Goal: Transaction & Acquisition: Purchase product/service

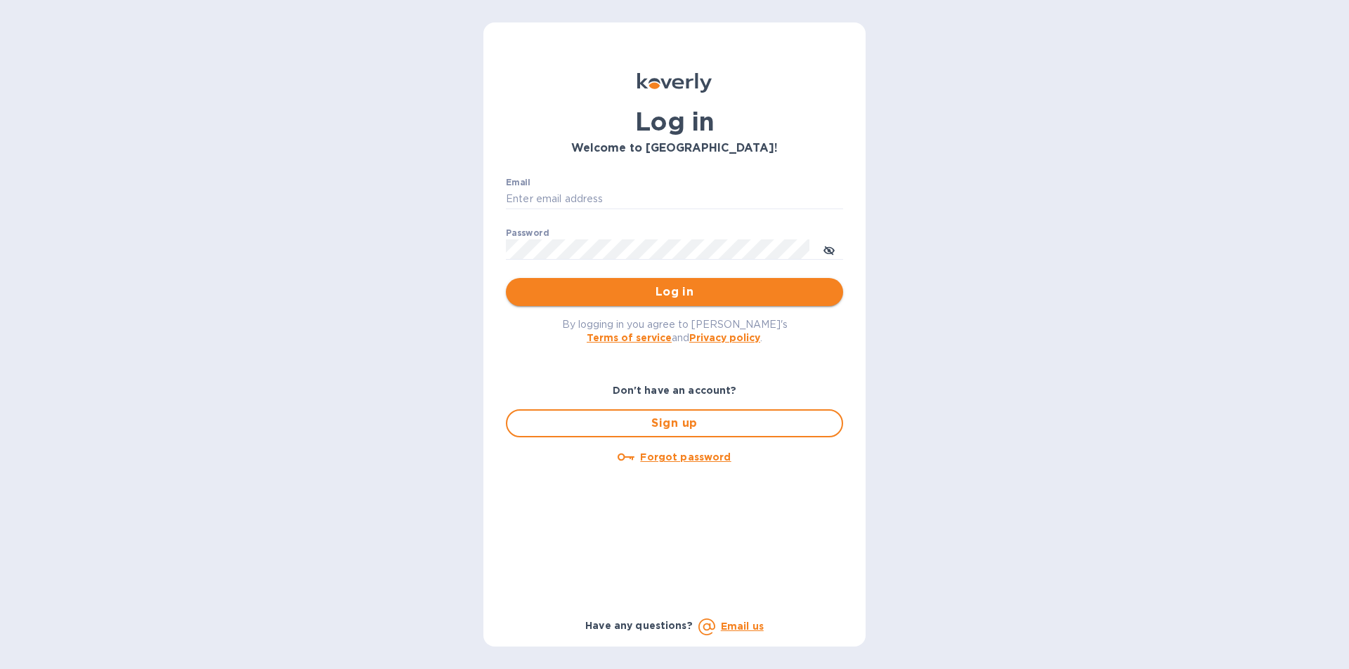
type input "lidia@tasteofspainfoods.com"
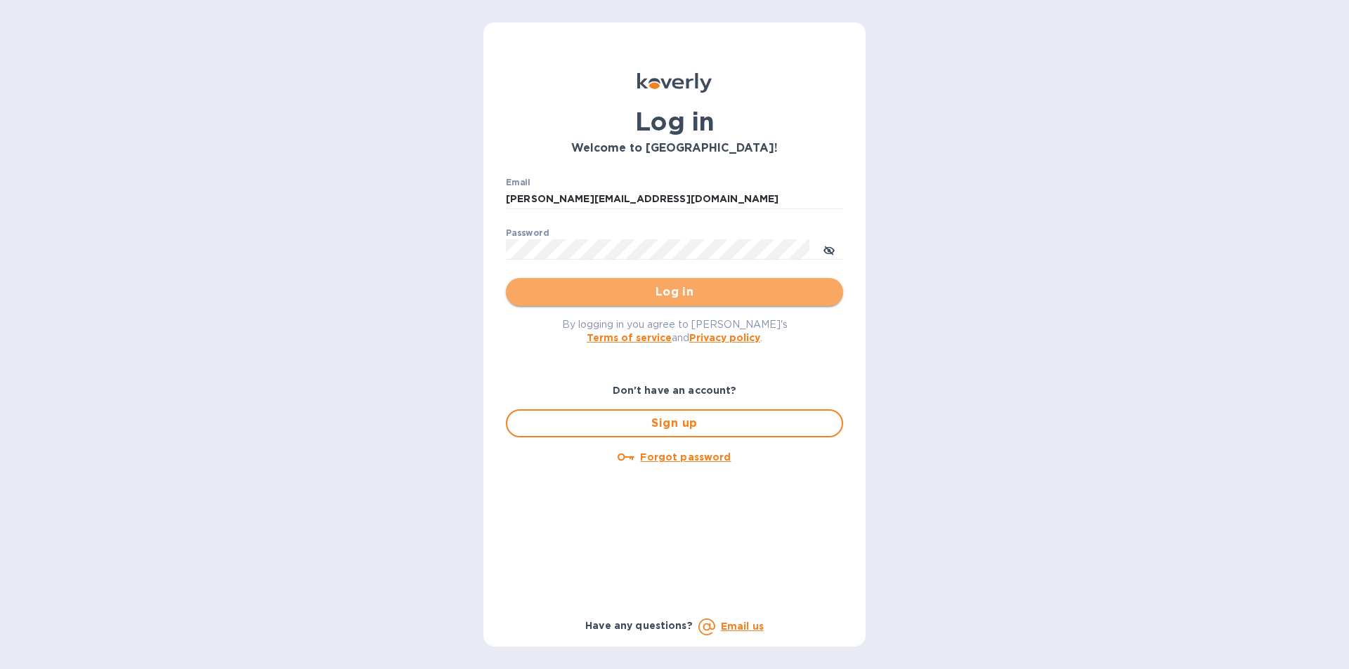
click at [706, 291] on span "Log in" at bounding box center [674, 292] width 315 height 17
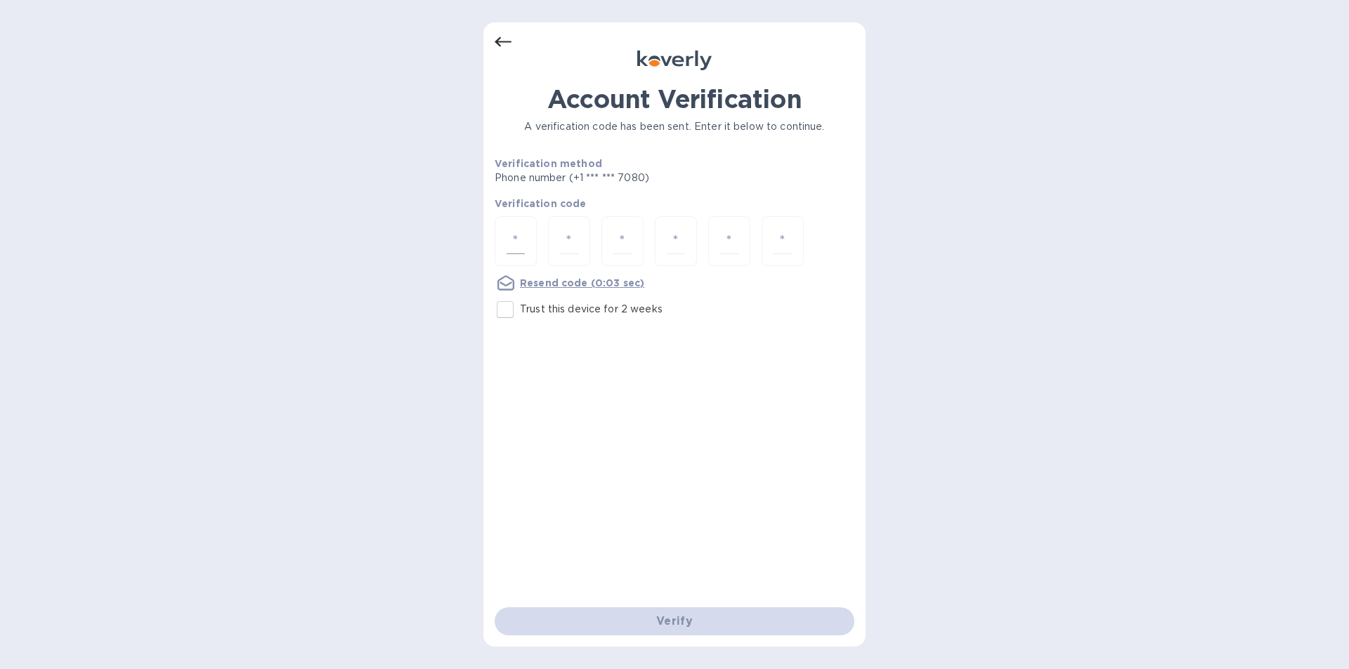
click at [521, 239] on input "number" at bounding box center [515, 241] width 18 height 26
type input "7"
type input "9"
type input "0"
type input "9"
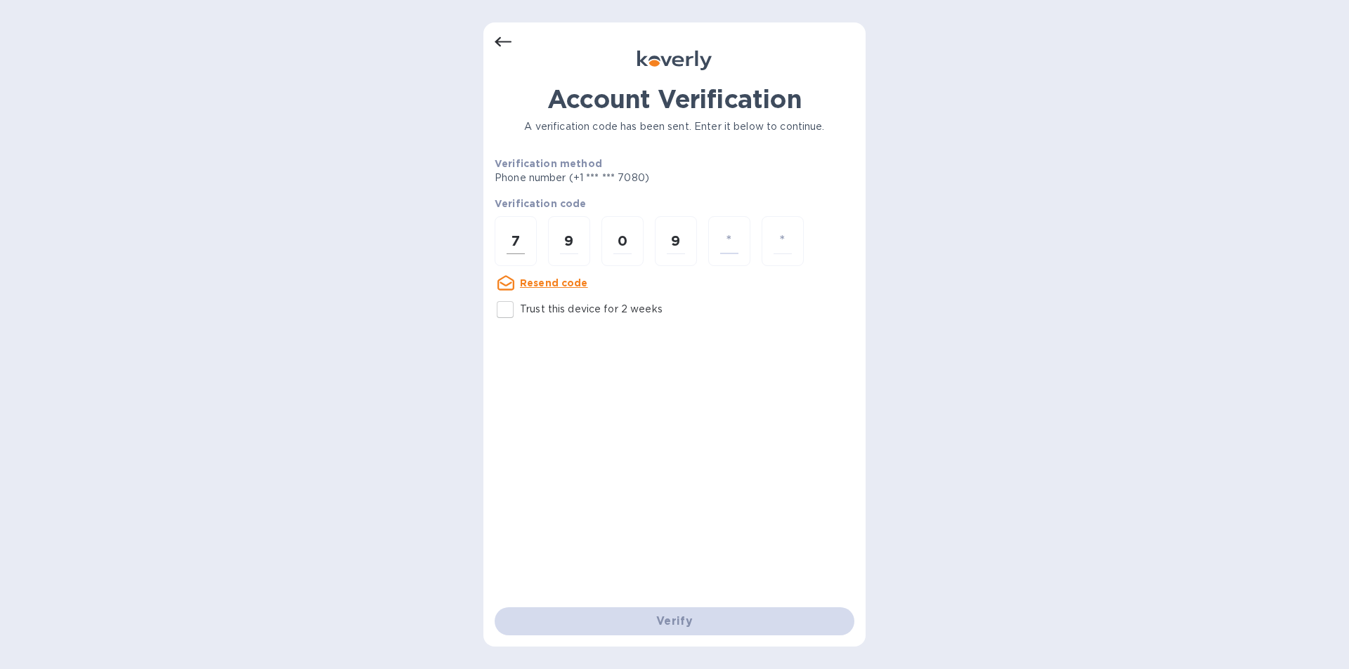
type input "0"
type input "3"
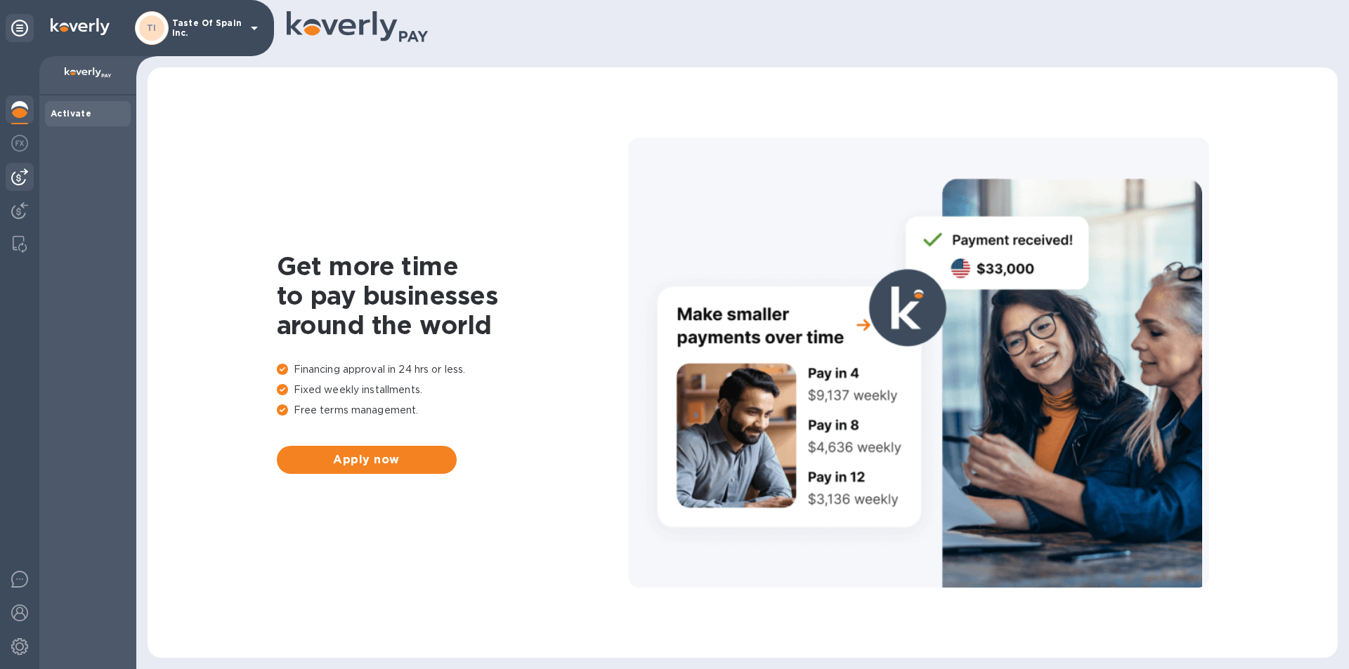
click at [16, 174] on img at bounding box center [19, 177] width 17 height 17
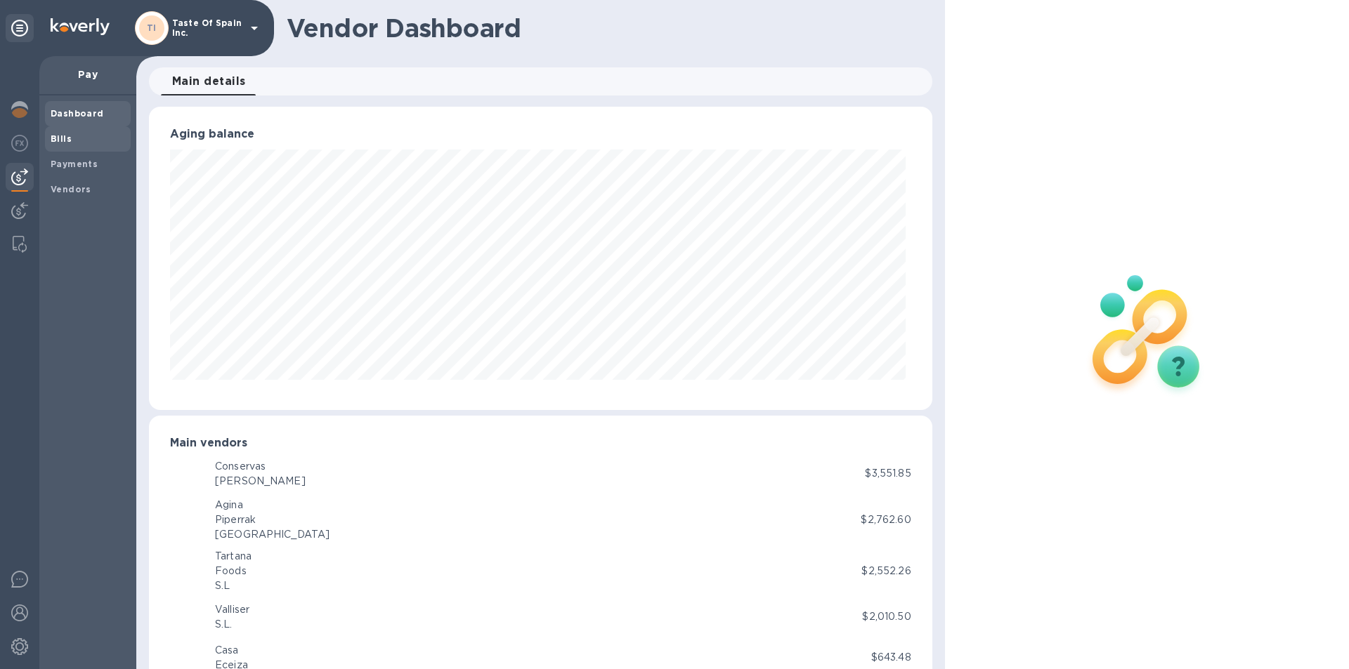
scroll to position [303, 777]
click at [74, 145] on span "Bills" at bounding box center [88, 139] width 74 height 14
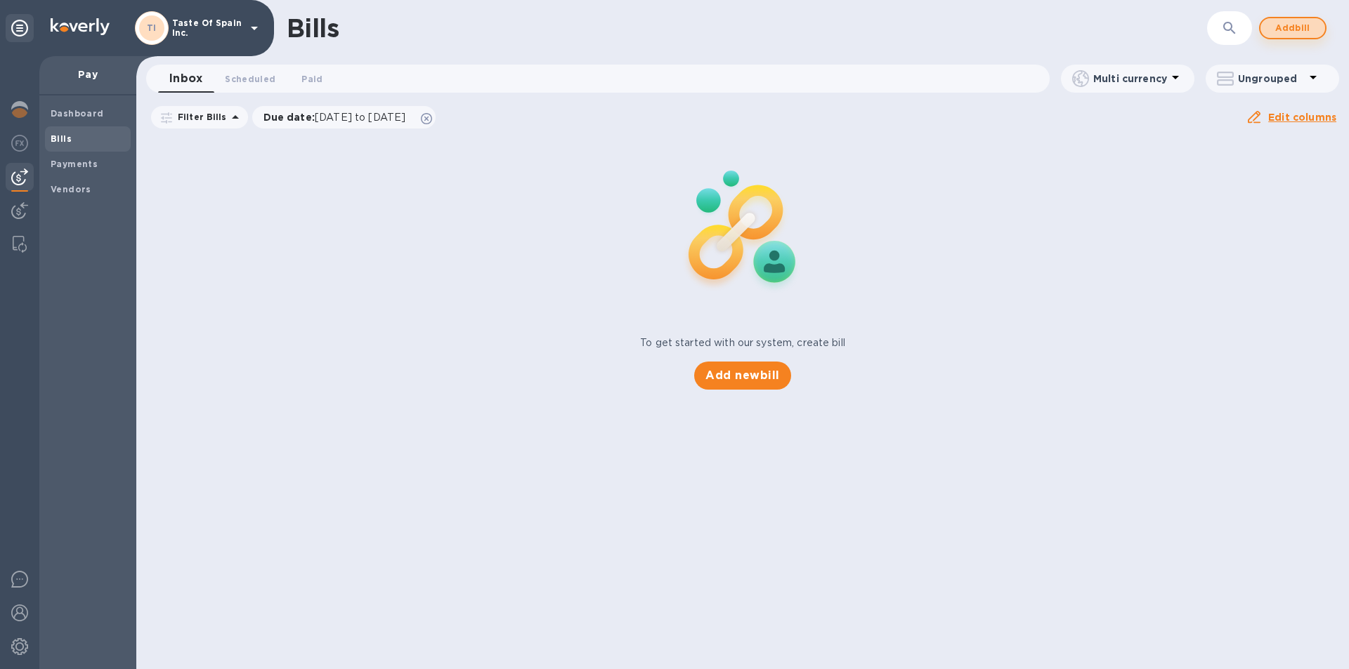
click at [1299, 30] on span "Add bill" at bounding box center [1292, 28] width 42 height 17
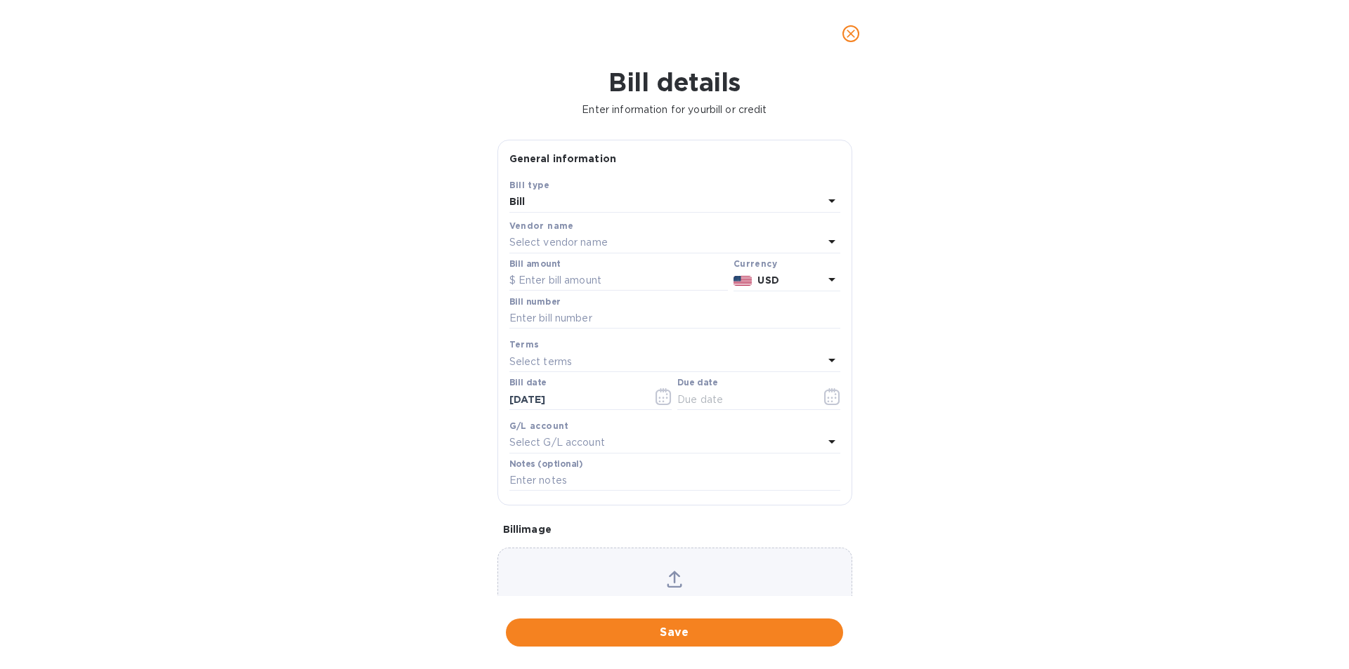
click at [625, 212] on div "Bill" at bounding box center [666, 202] width 314 height 20
click at [570, 239] on p "Bill" at bounding box center [669, 235] width 297 height 15
click at [563, 250] on p "Select vendor name" at bounding box center [558, 242] width 98 height 15
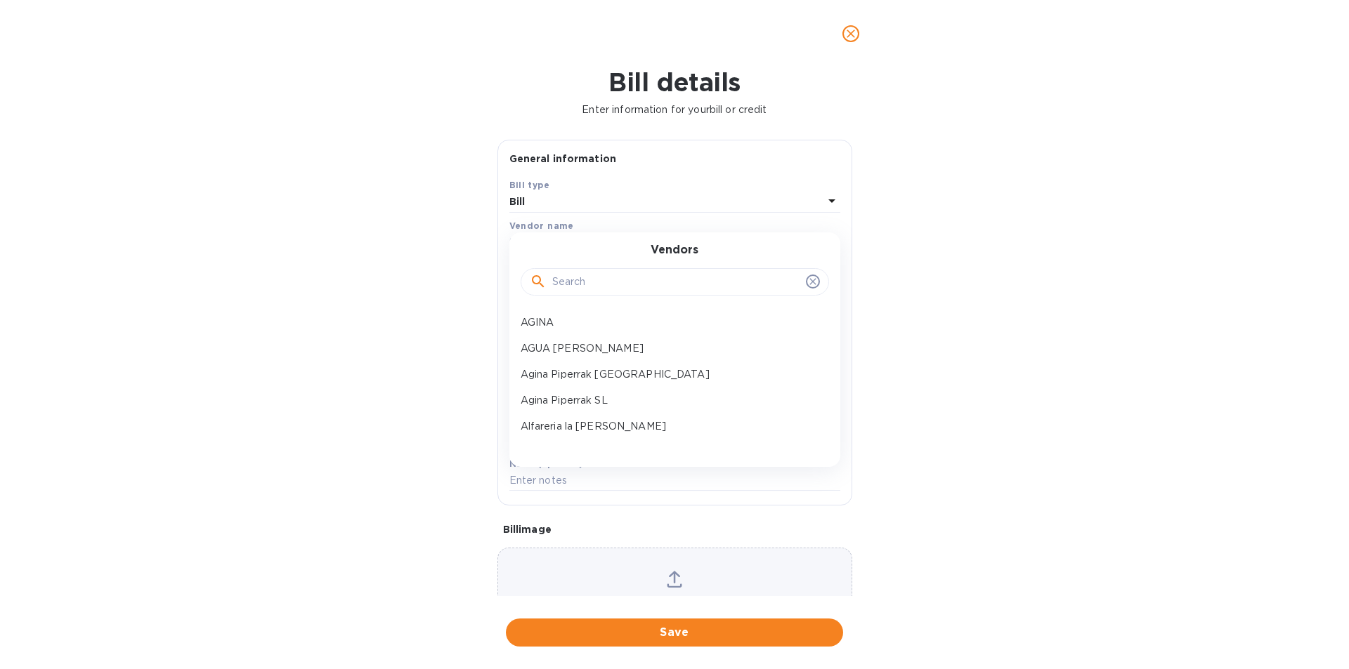
click at [568, 293] on input "text" at bounding box center [676, 282] width 248 height 21
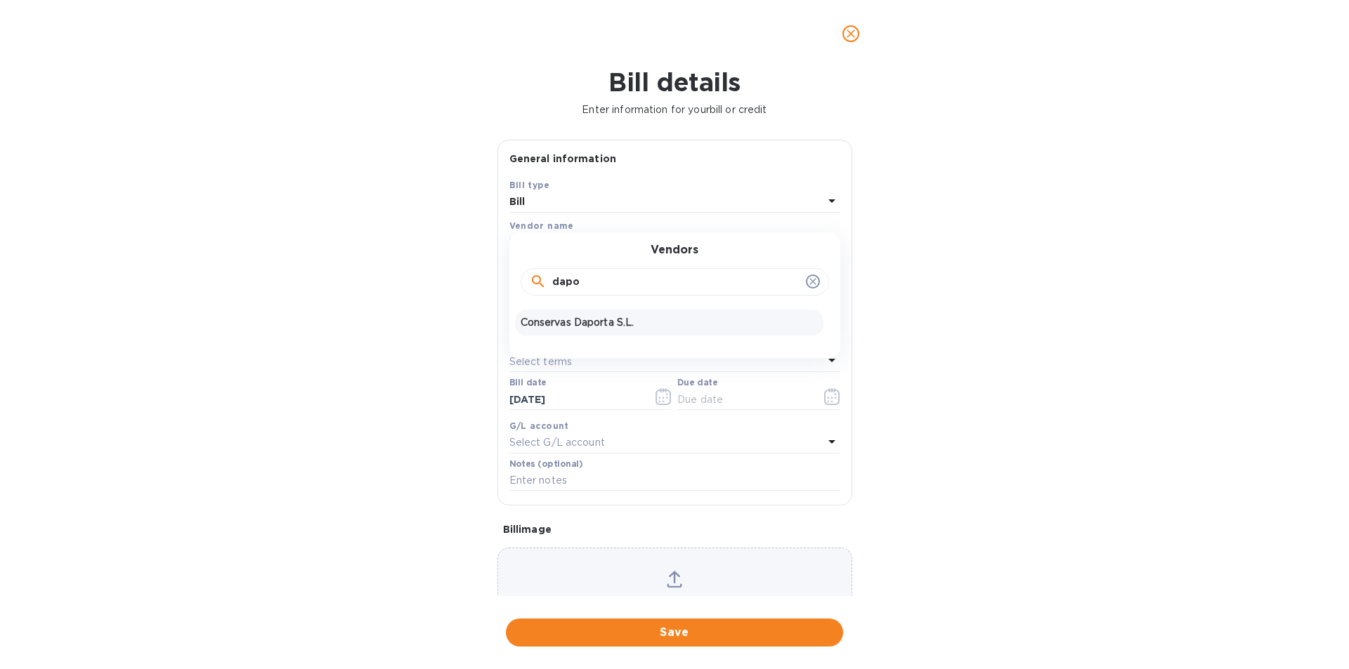
type input "dapo"
click at [589, 330] on p "Conservas Daporta S.L." at bounding box center [669, 322] width 297 height 15
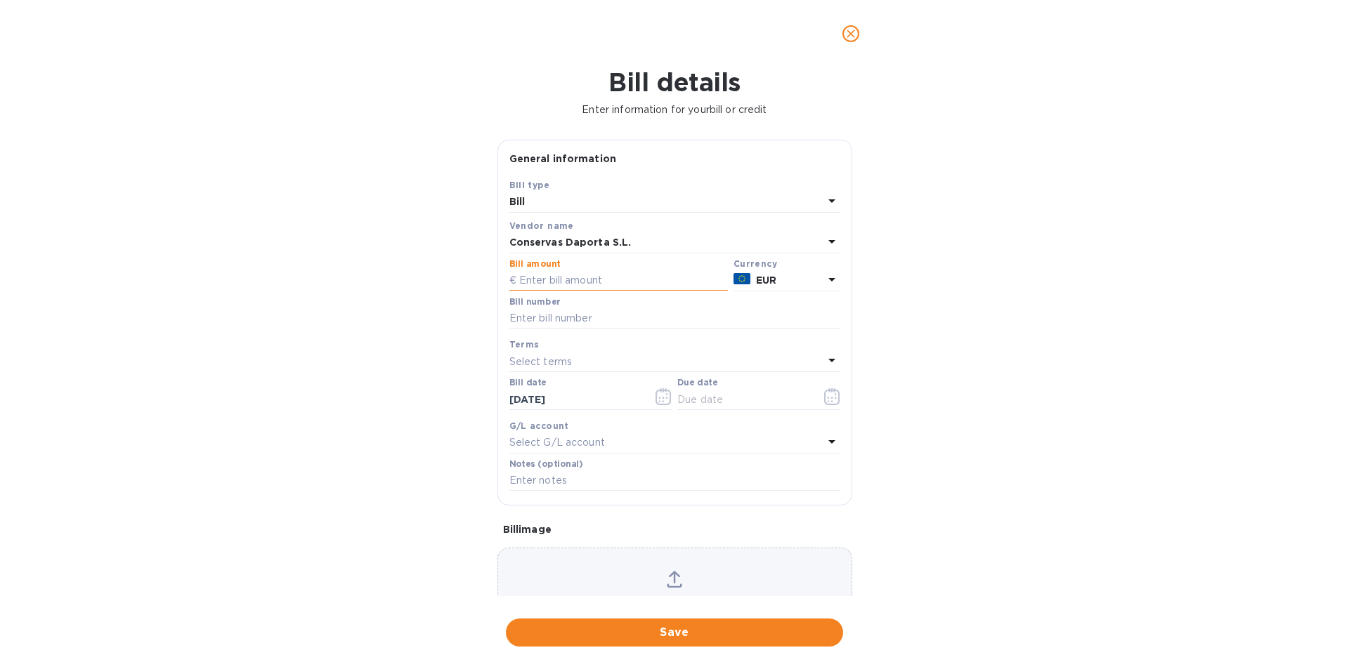
click at [569, 292] on input "text" at bounding box center [618, 280] width 218 height 21
type input "5,661.50"
click at [580, 329] on input "text" at bounding box center [674, 318] width 331 height 21
type input "USA250006"
click at [832, 405] on icon "button" at bounding box center [831, 396] width 15 height 17
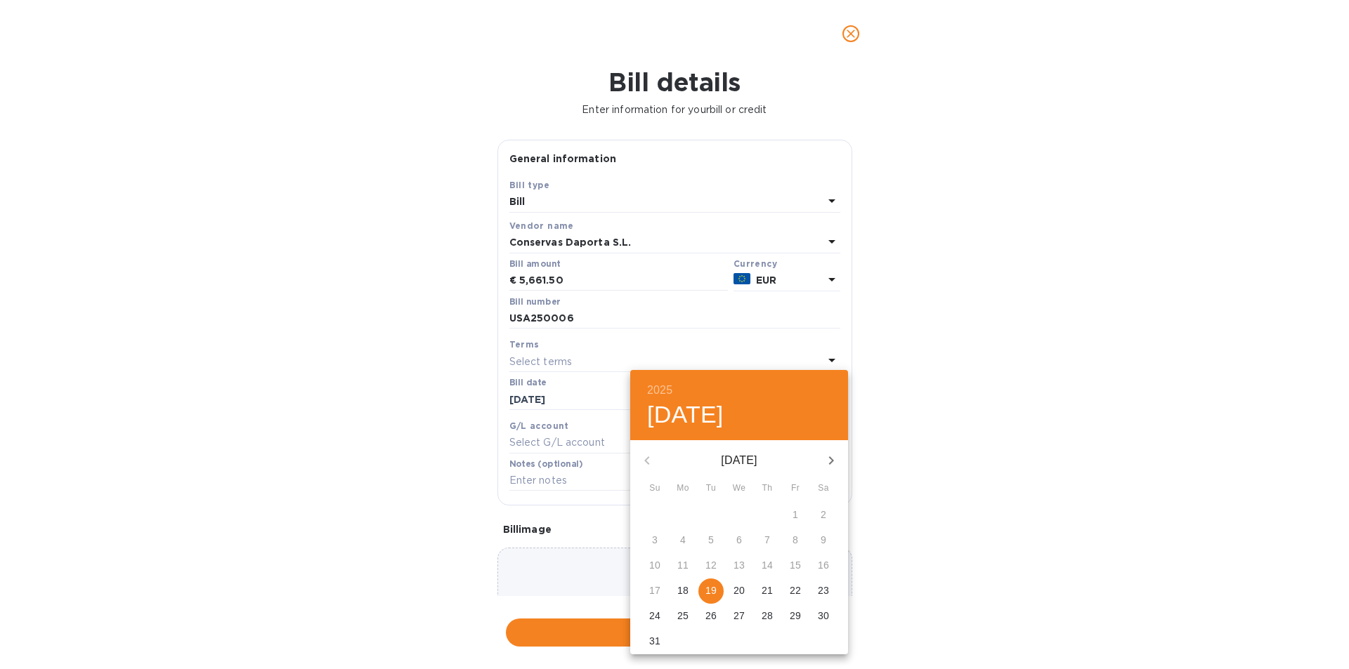
click at [707, 591] on p "19" at bounding box center [710, 591] width 11 height 14
type input "[DATE]"
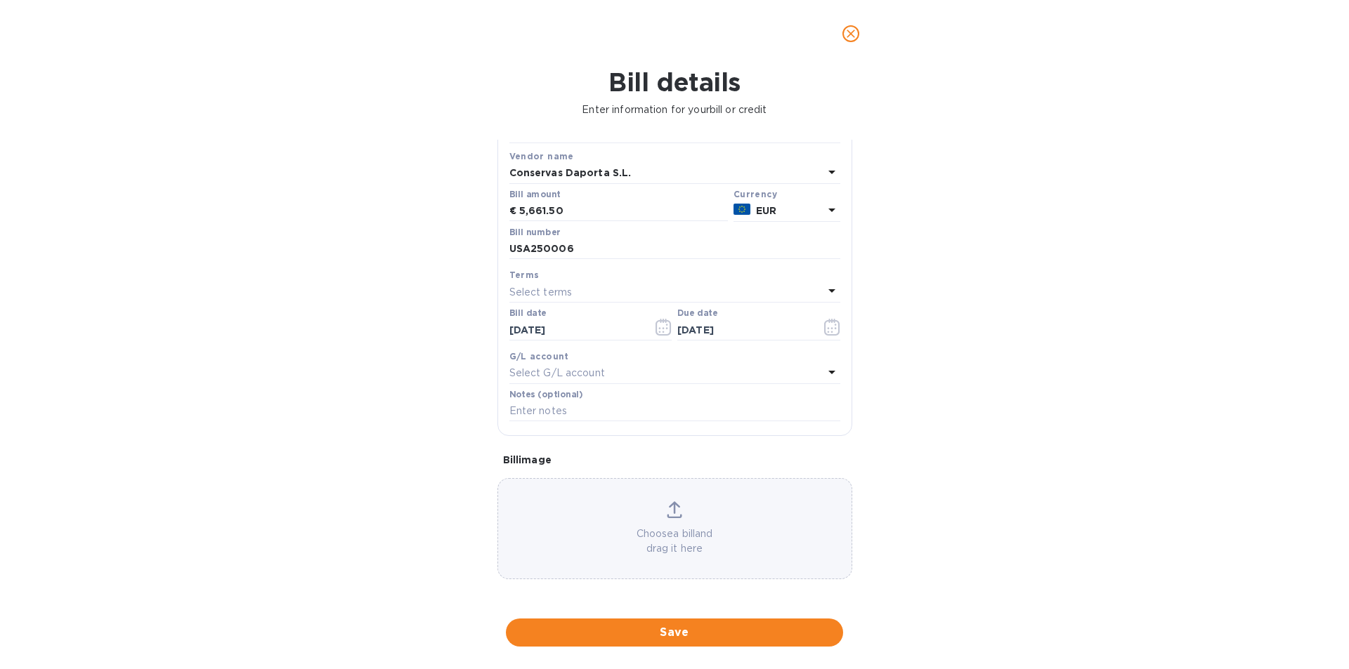
scroll to position [112, 0]
click at [669, 506] on icon at bounding box center [674, 508] width 11 height 13
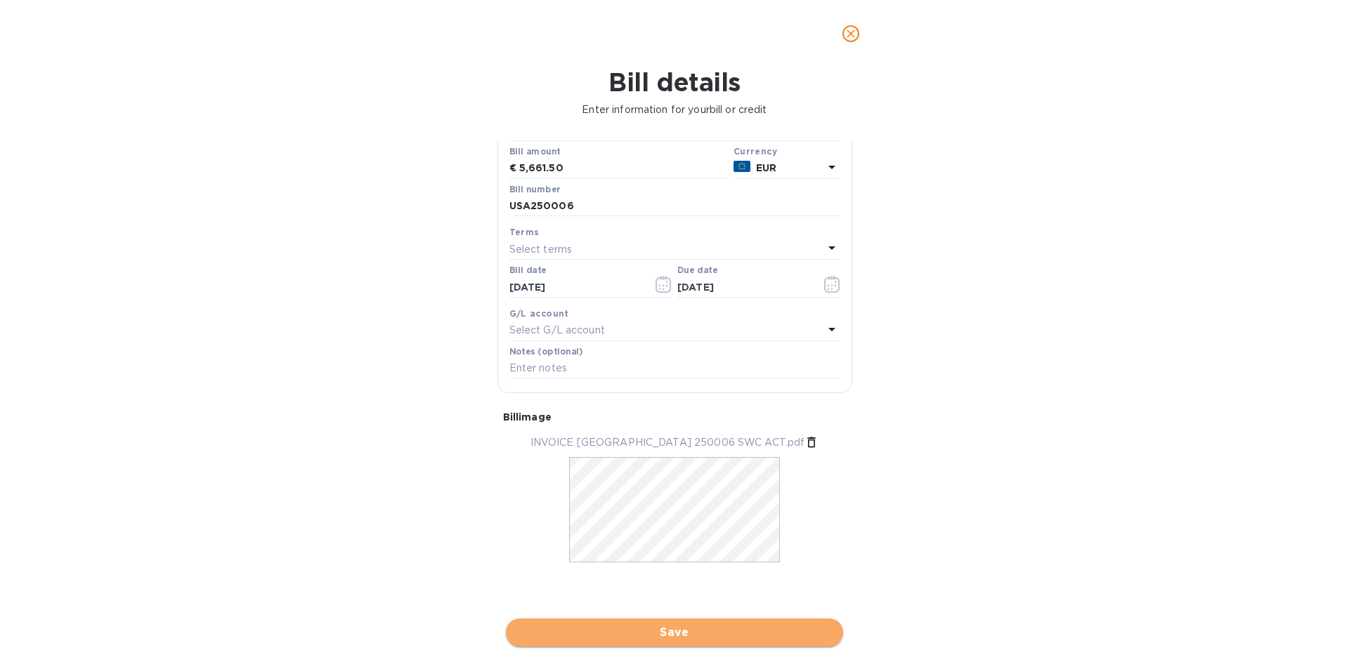
click at [701, 634] on span "Save" at bounding box center [674, 632] width 315 height 17
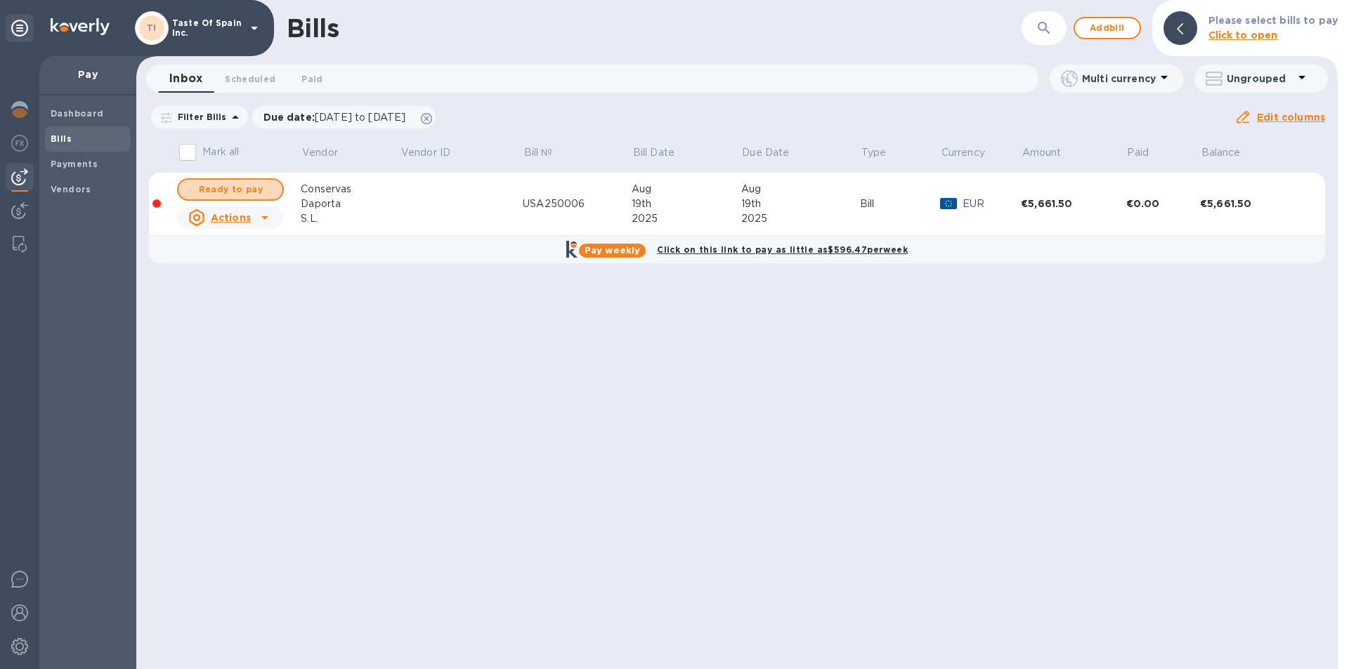
click at [251, 192] on span "Ready to pay" at bounding box center [230, 189] width 81 height 17
checkbox input "true"
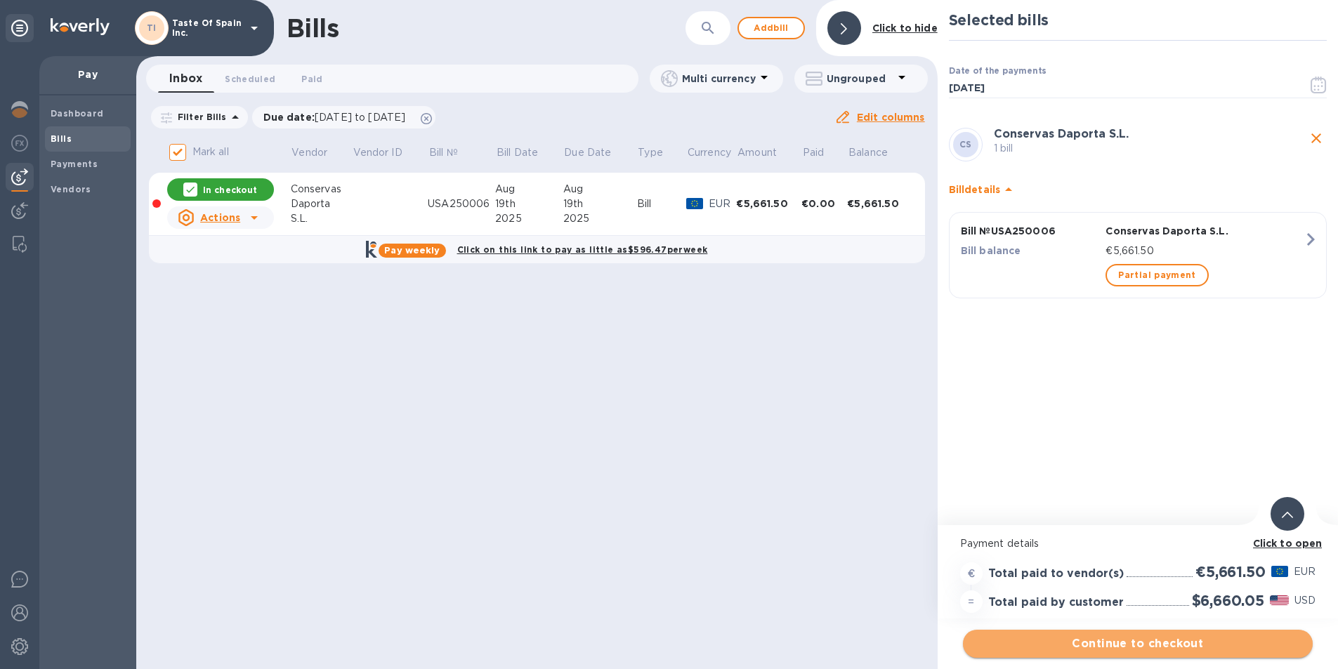
click at [1152, 639] on span "Continue to checkout" at bounding box center [1137, 644] width 327 height 17
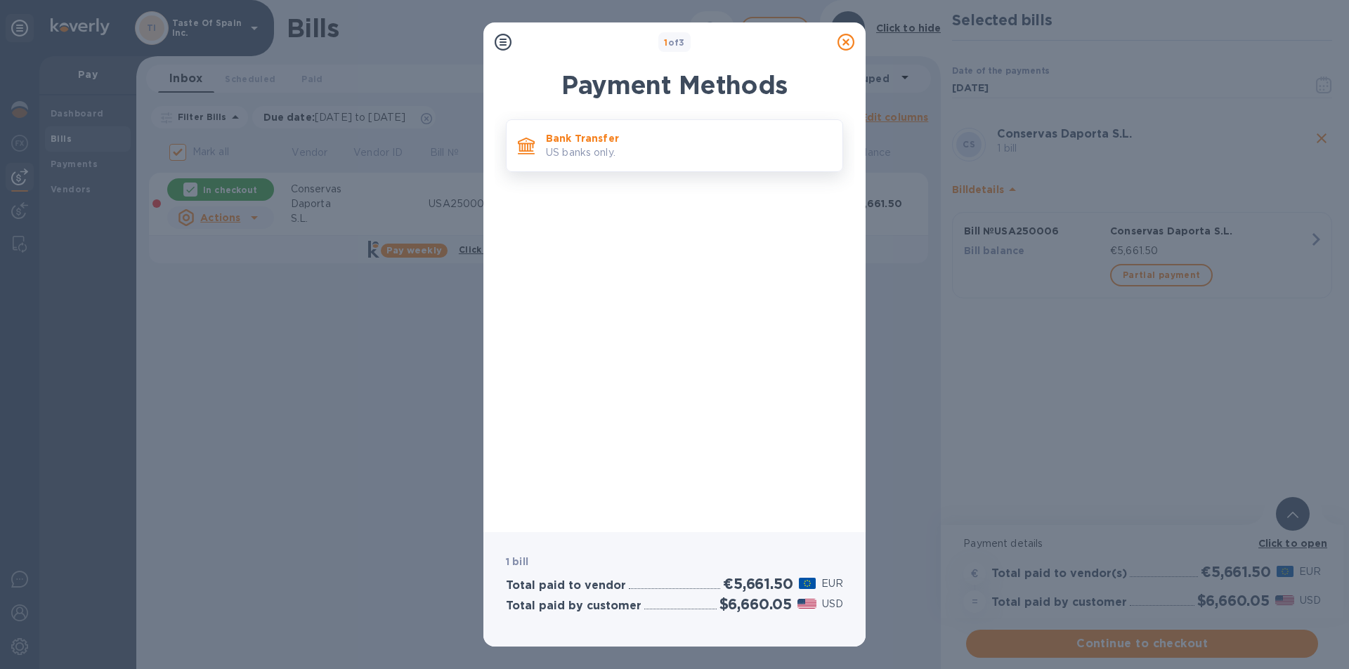
click at [620, 135] on p "Bank Transfer" at bounding box center [688, 138] width 285 height 14
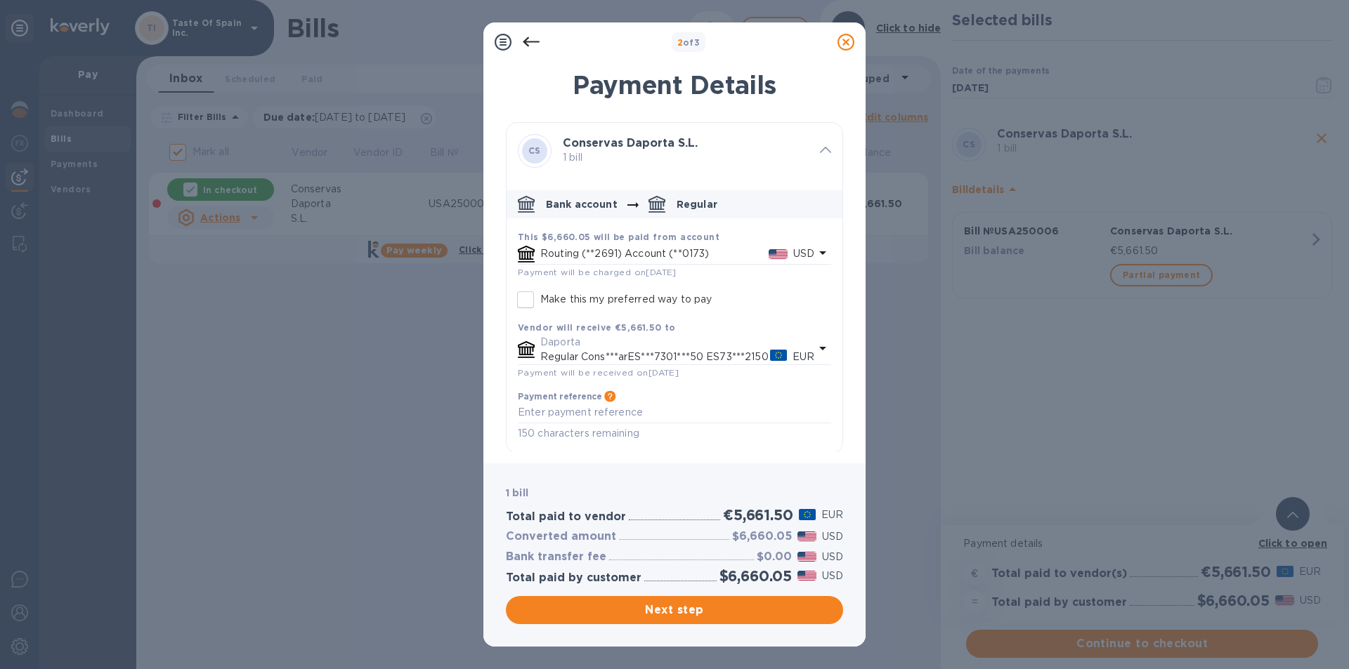
click at [503, 46] on icon at bounding box center [503, 42] width 17 height 17
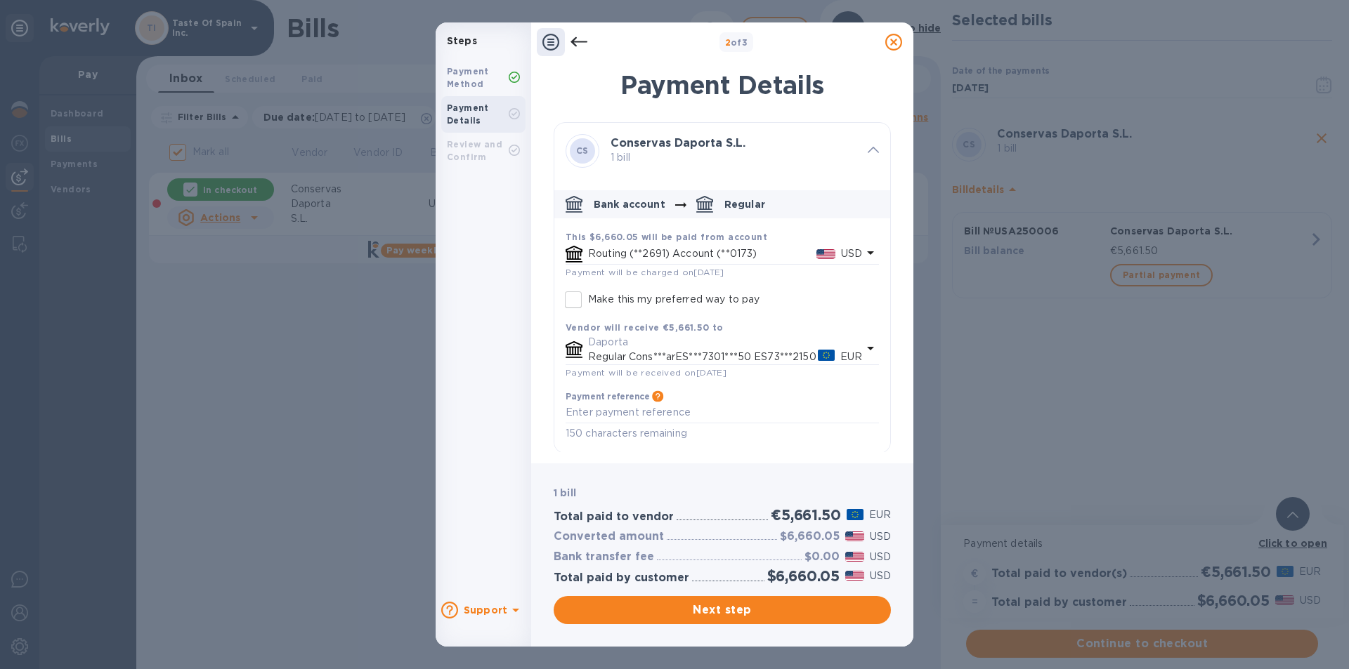
click at [889, 48] on icon at bounding box center [893, 42] width 17 height 17
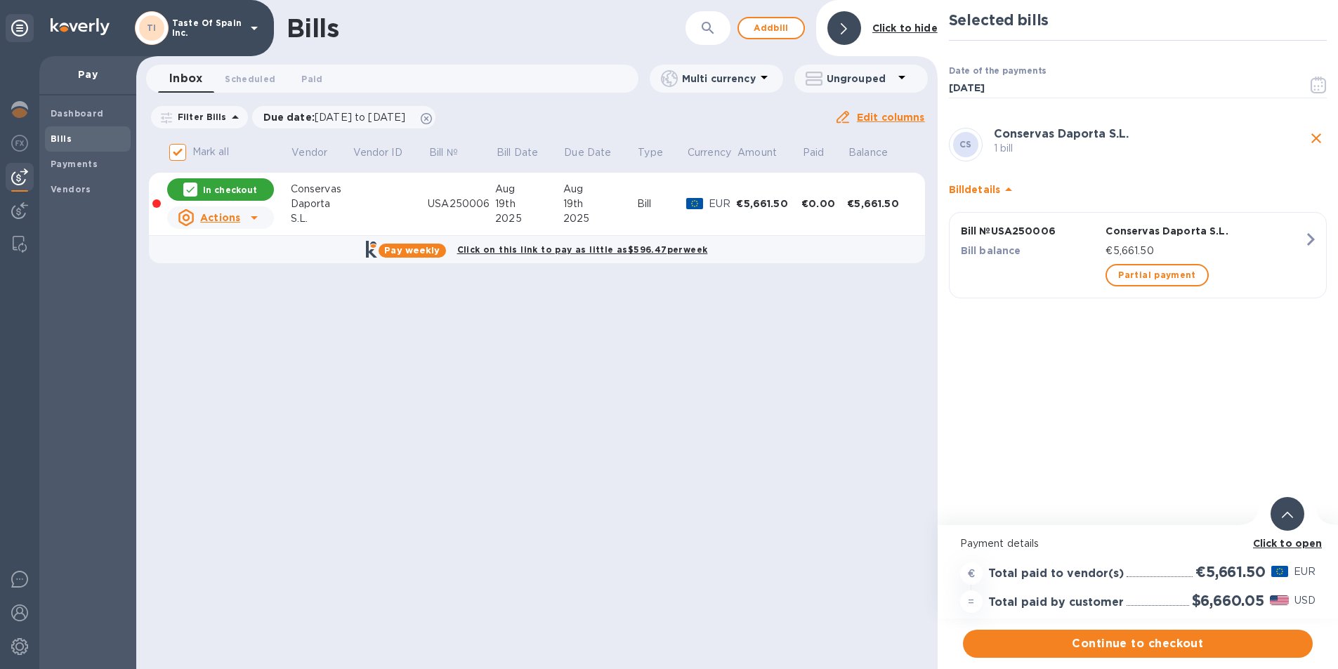
click at [1009, 190] on icon at bounding box center [1008, 189] width 17 height 17
click at [1009, 188] on icon at bounding box center [1008, 184] width 17 height 17
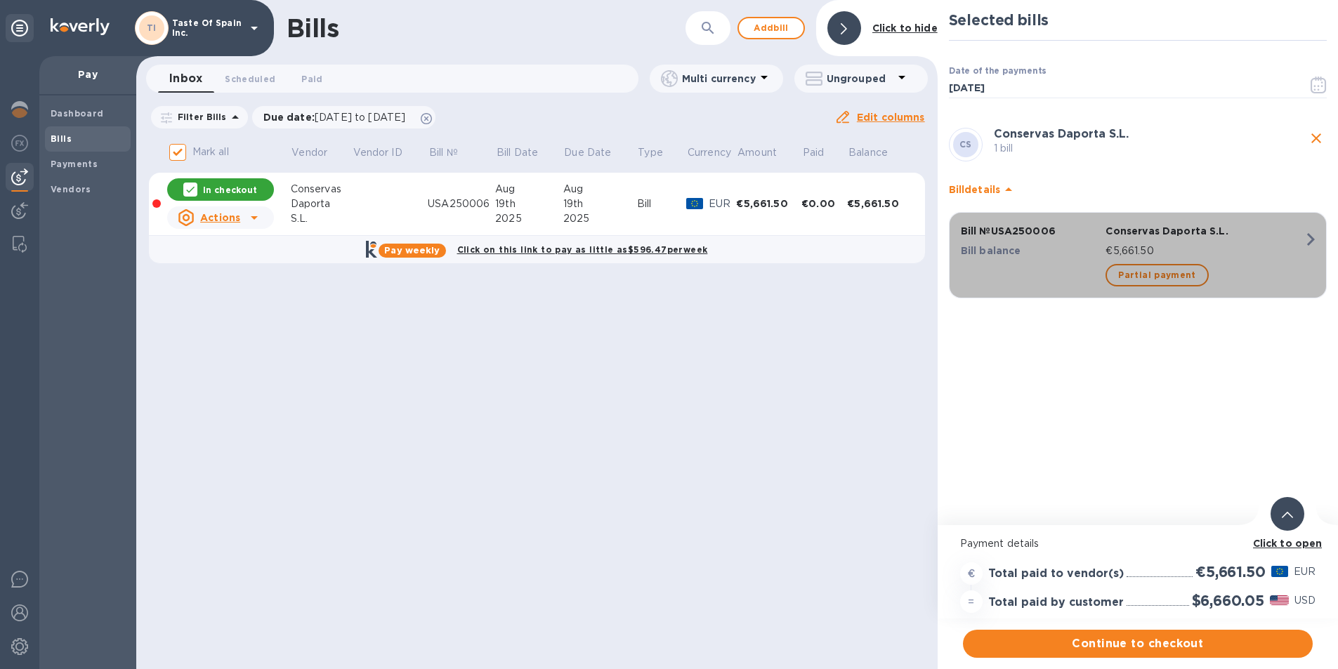
click at [1311, 239] on icon "button" at bounding box center [1311, 239] width 8 height 13
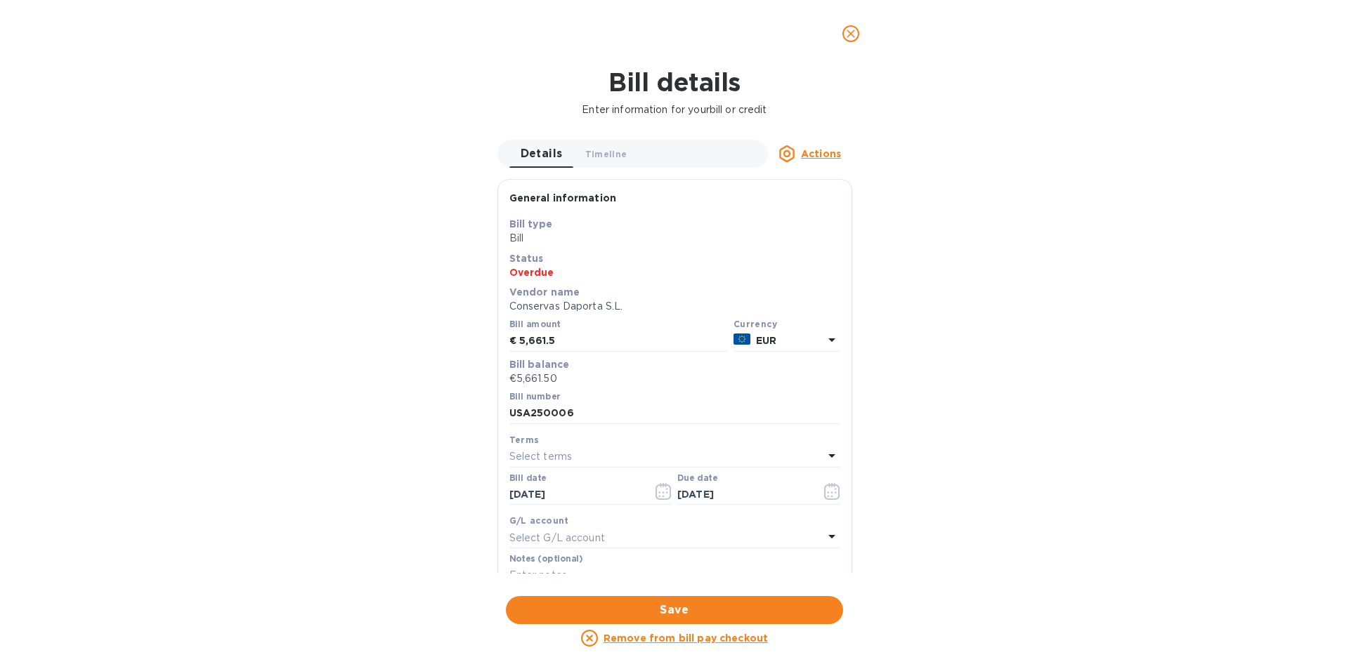
click at [849, 34] on icon "close" at bounding box center [851, 34] width 14 height 14
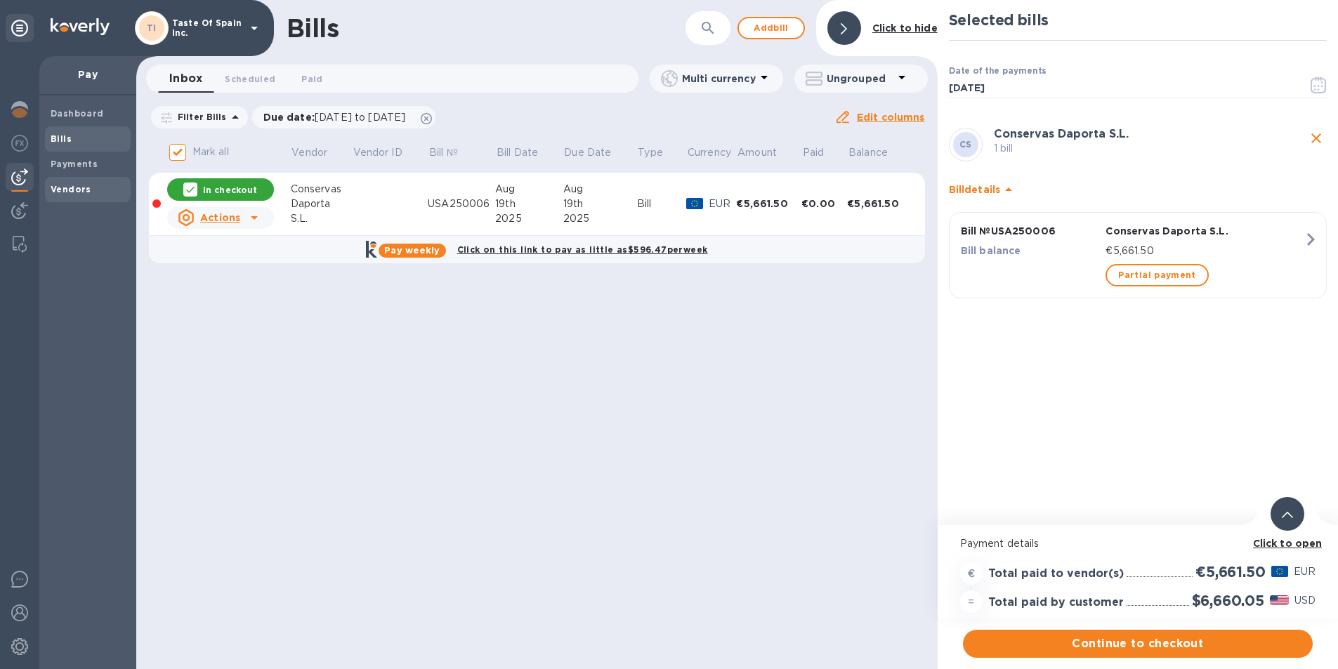
click at [65, 195] on span "Vendors" at bounding box center [71, 190] width 41 height 14
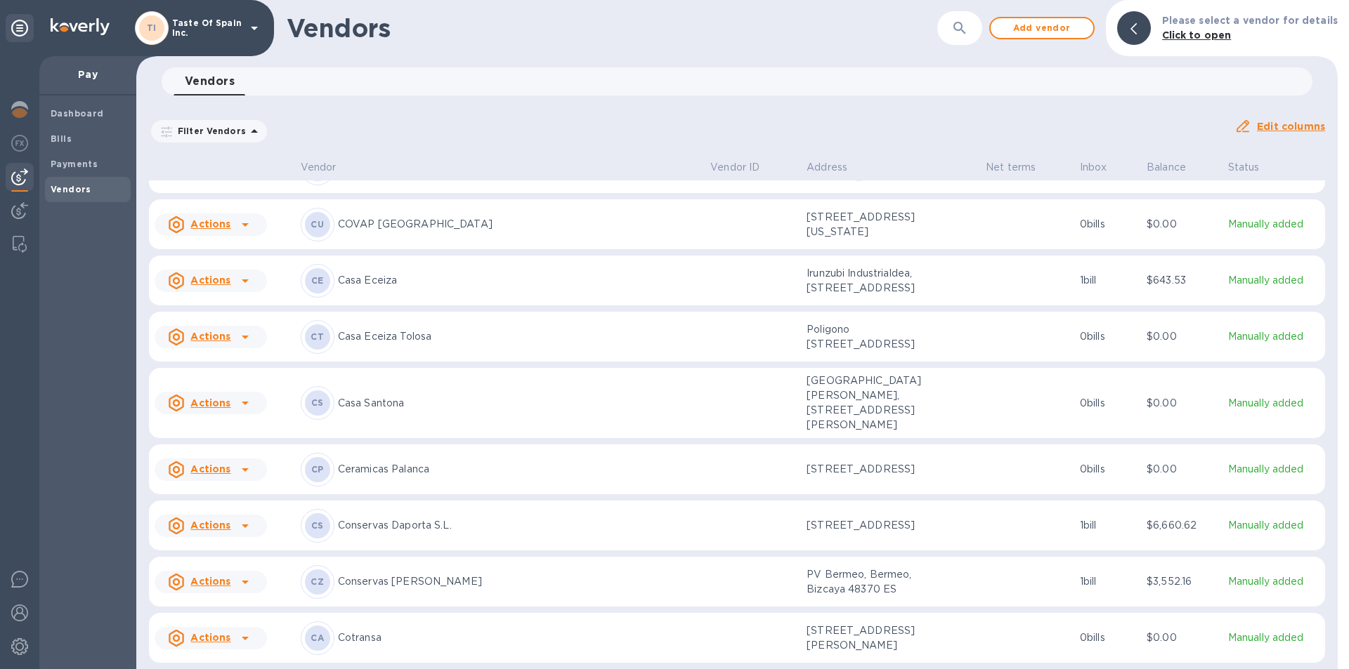
scroll to position [1139, 0]
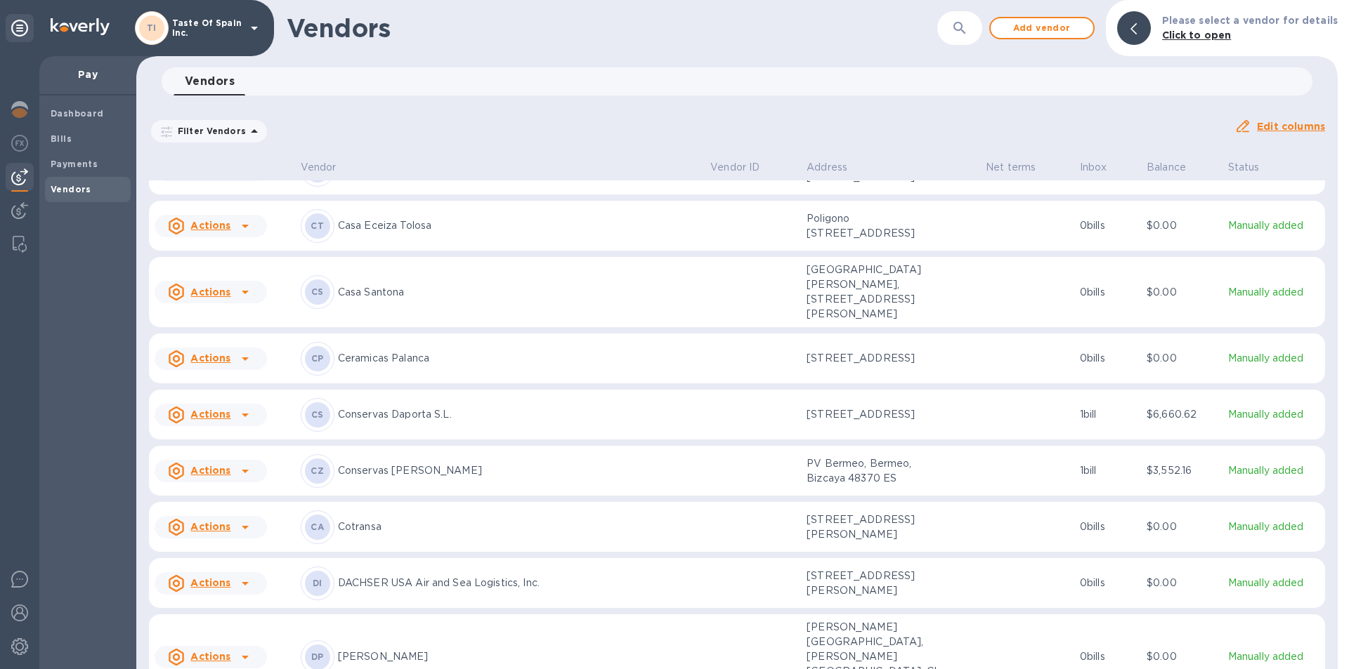
click at [426, 407] on p "Conservas Daporta S.L." at bounding box center [518, 414] width 361 height 15
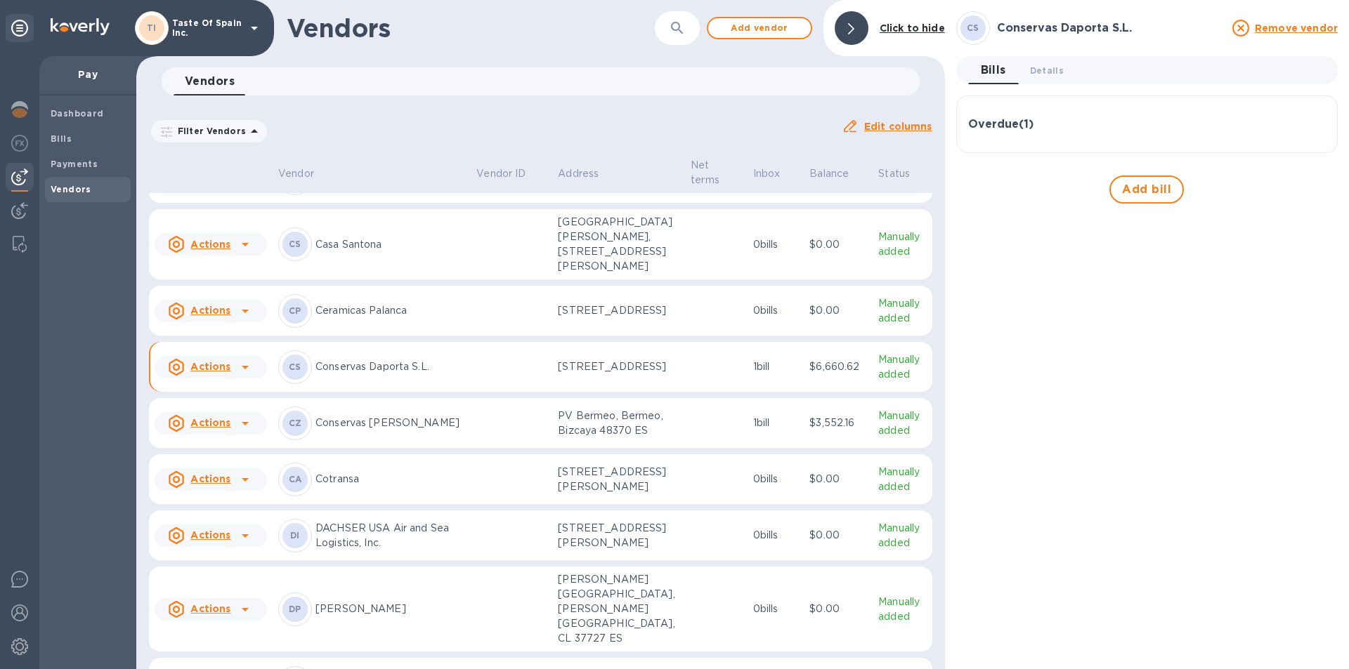
scroll to position [1233, 0]
click at [242, 369] on icon at bounding box center [245, 368] width 7 height 4
click at [341, 436] on div at bounding box center [674, 334] width 1349 height 669
click at [323, 384] on div "CS Conservas Daporta S.L." at bounding box center [371, 368] width 187 height 34
click at [359, 374] on p "Conservas Daporta S.L." at bounding box center [390, 367] width 150 height 15
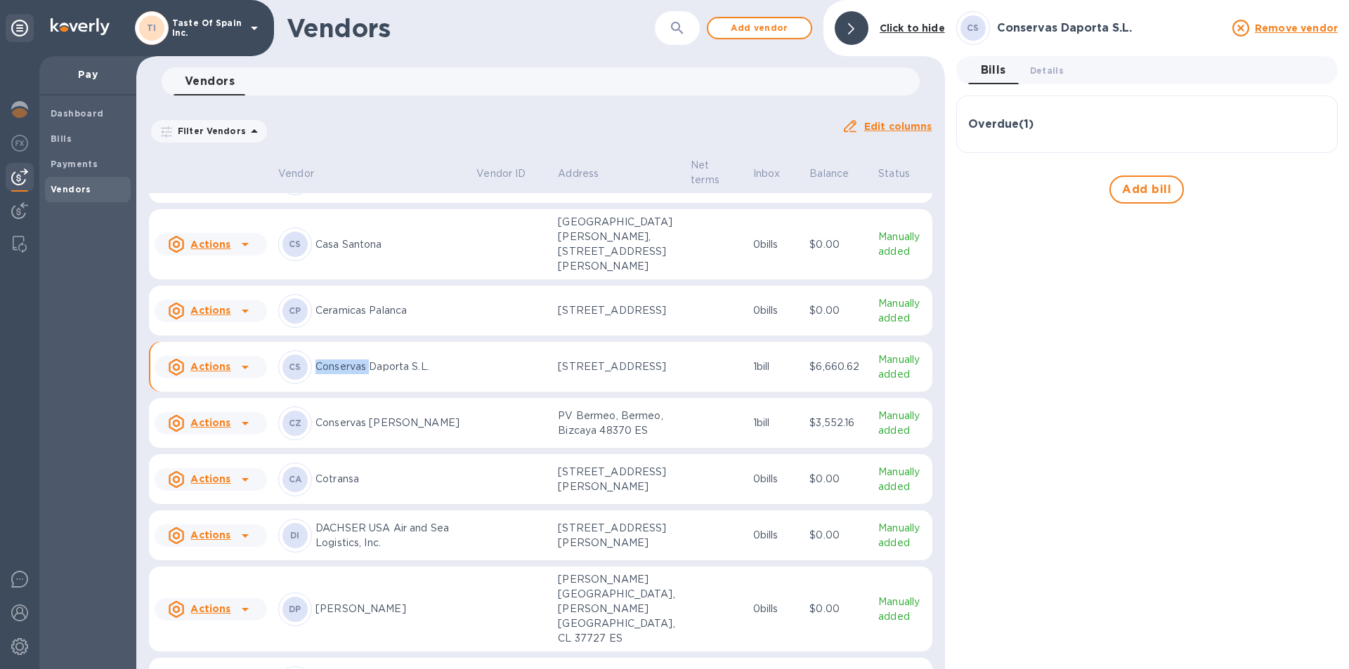
click at [359, 374] on p "Conservas Daporta S.L." at bounding box center [390, 367] width 150 height 15
click at [488, 393] on td at bounding box center [511, 367] width 81 height 51
click at [1059, 75] on span "Details 0" at bounding box center [1047, 70] width 34 height 15
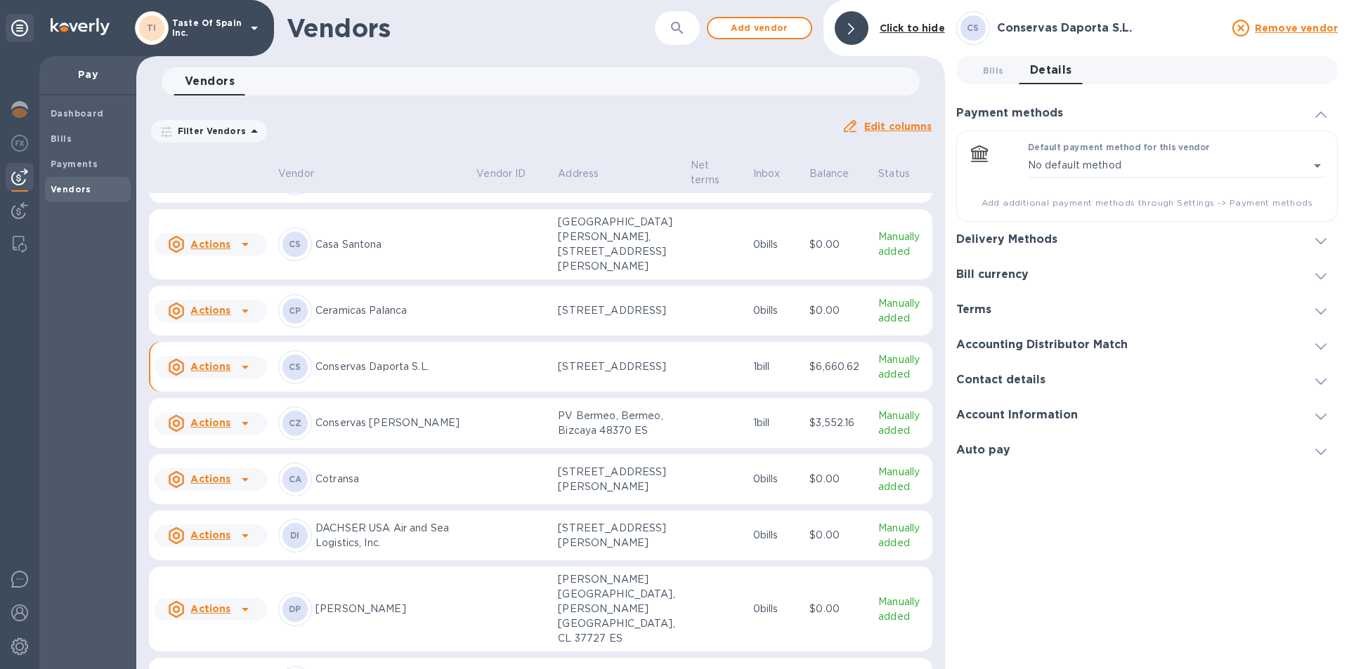
click at [1321, 415] on icon at bounding box center [1320, 417] width 11 height 6
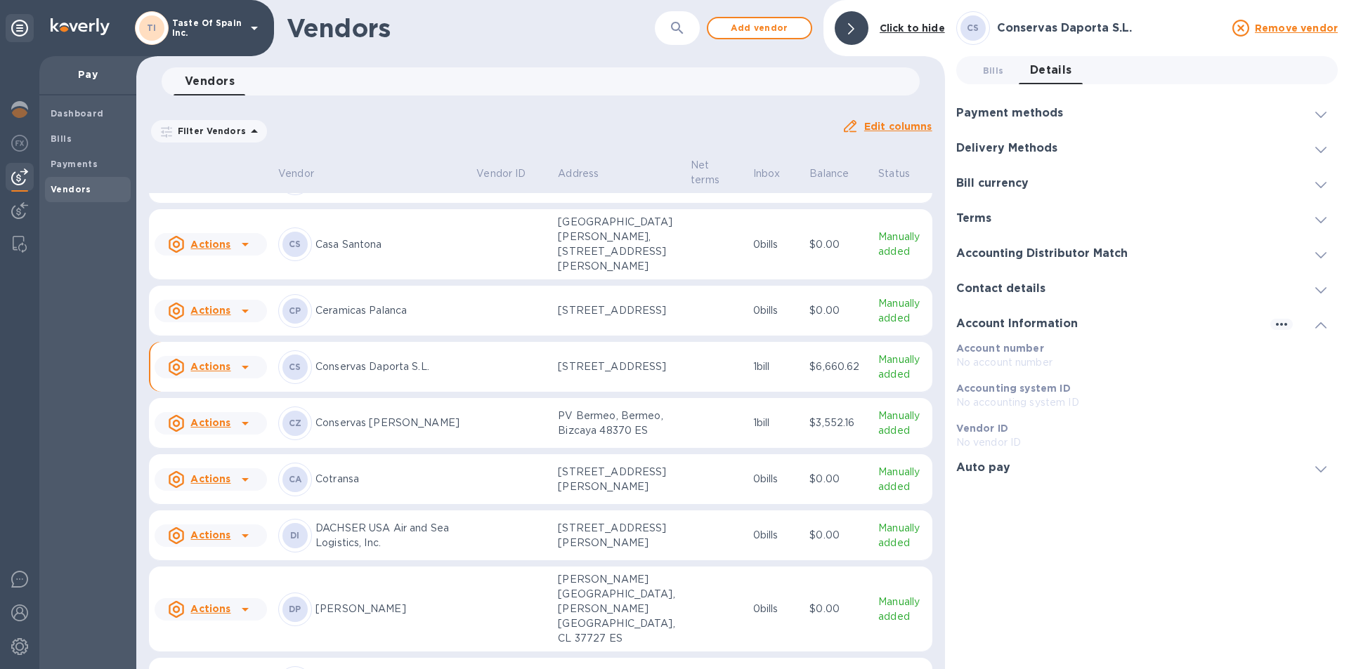
click at [1007, 148] on h3 "Delivery Methods" at bounding box center [1006, 148] width 101 height 13
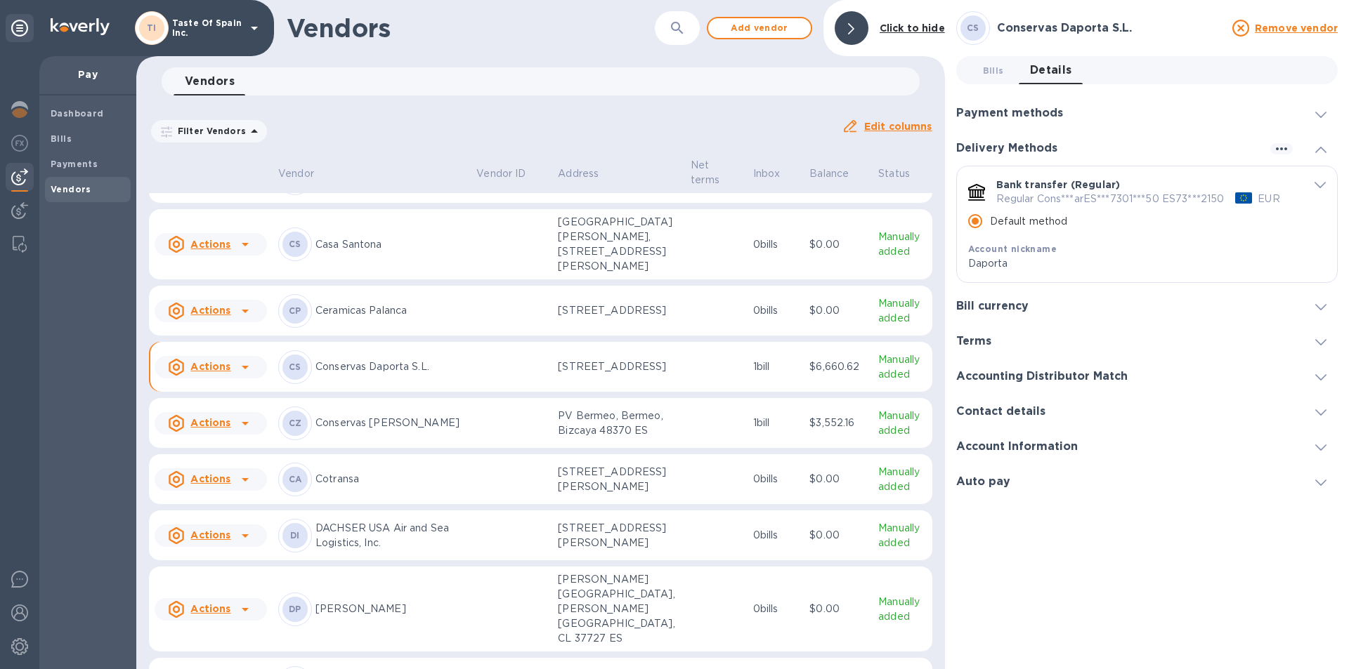
click at [1324, 188] on icon "default-method" at bounding box center [1319, 185] width 11 height 6
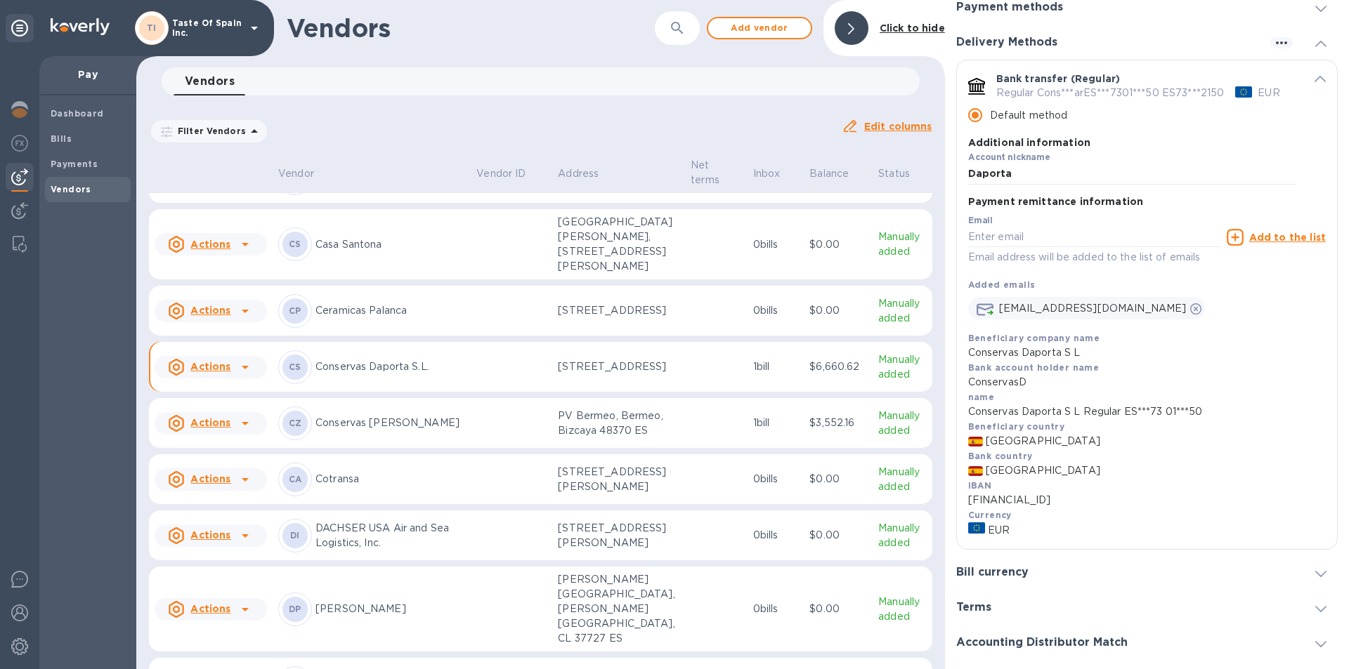
scroll to position [117, 0]
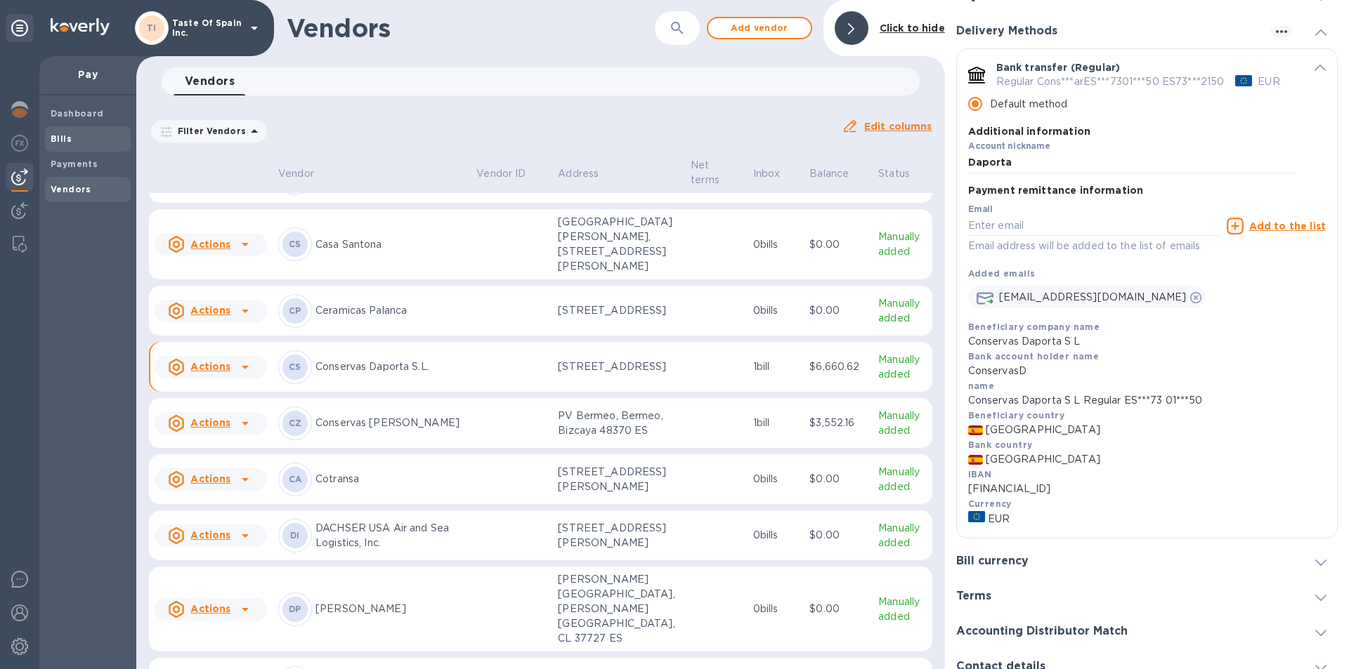
click at [65, 132] on span "Bills" at bounding box center [61, 139] width 21 height 14
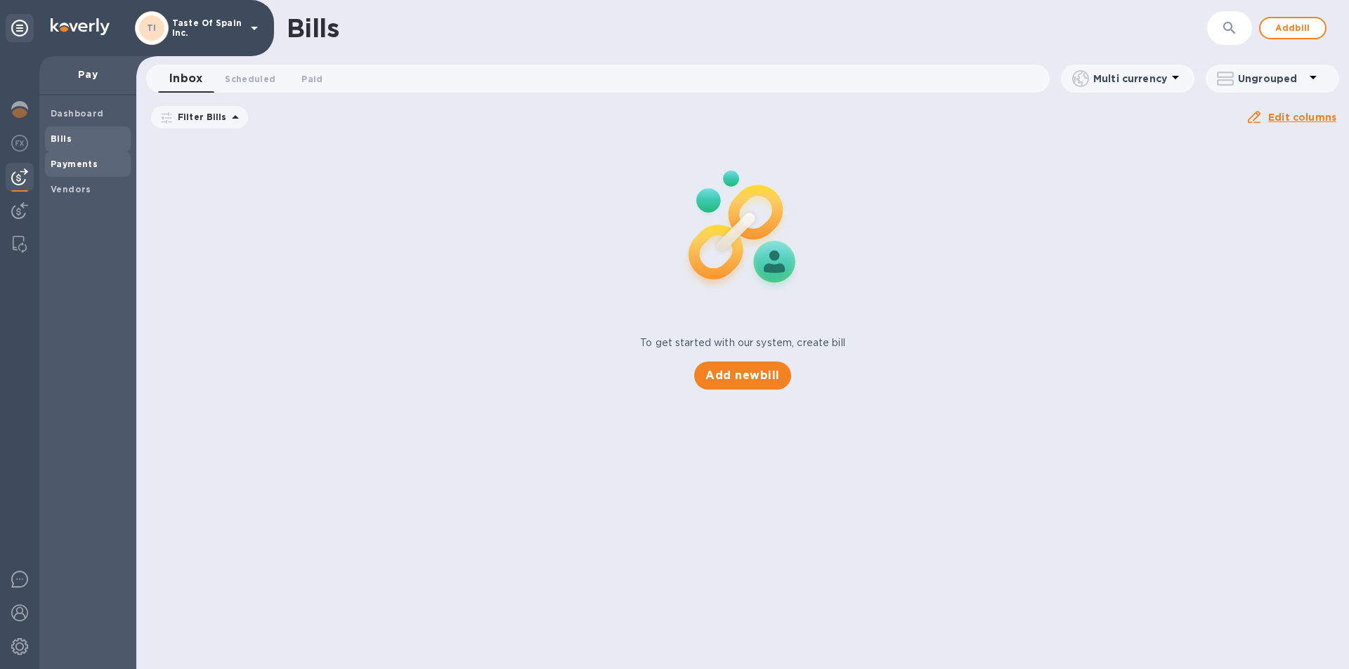
click at [79, 159] on b "Payments" at bounding box center [74, 164] width 47 height 11
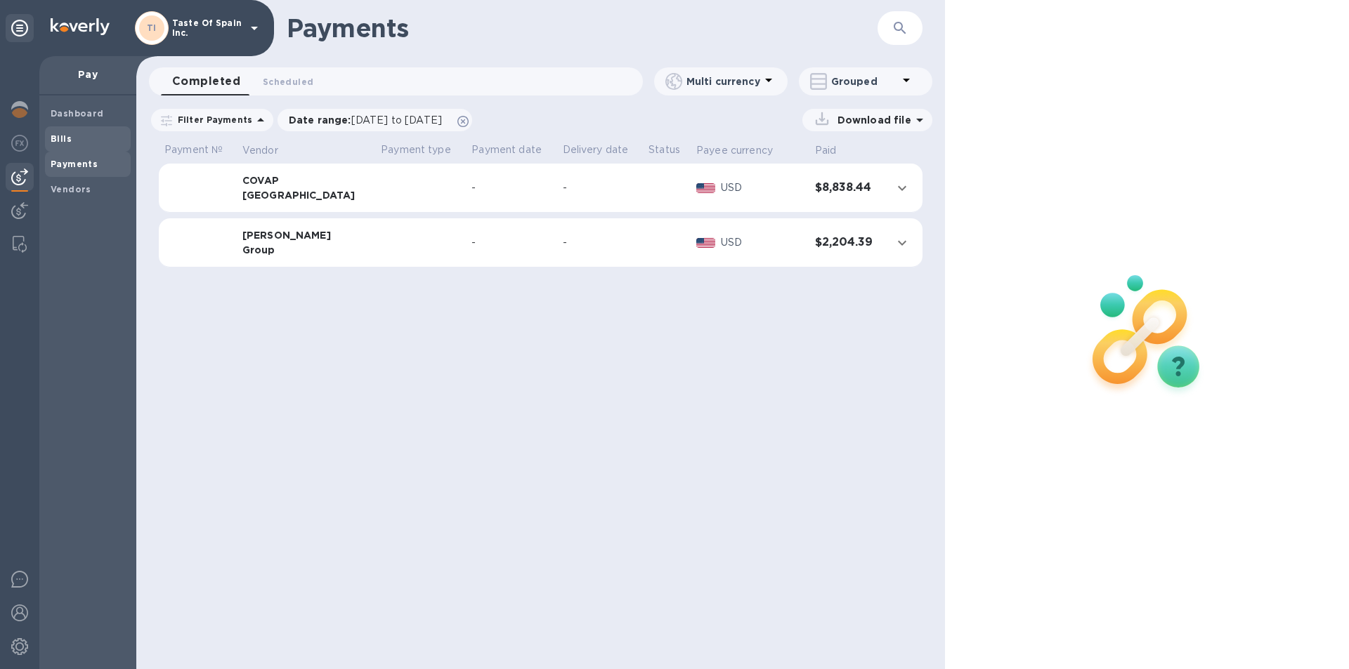
click at [58, 142] on b "Bills" at bounding box center [61, 138] width 21 height 11
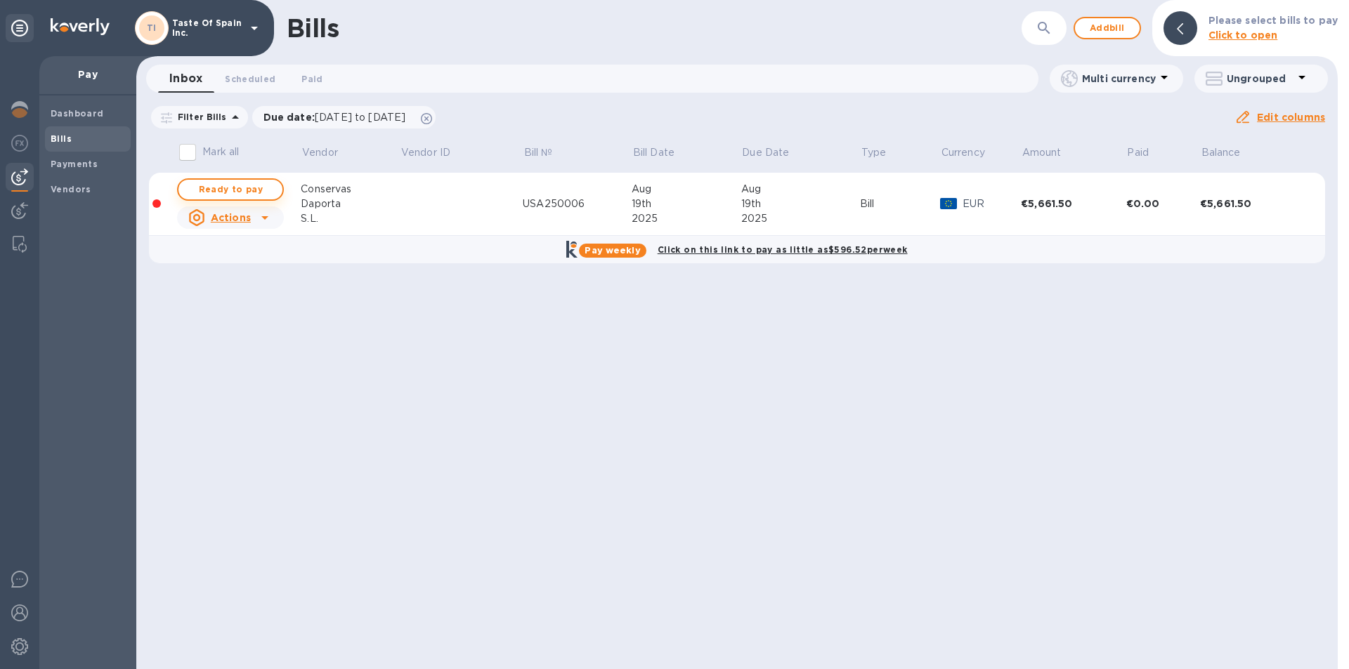
click at [225, 190] on span "Ready to pay" at bounding box center [230, 189] width 81 height 17
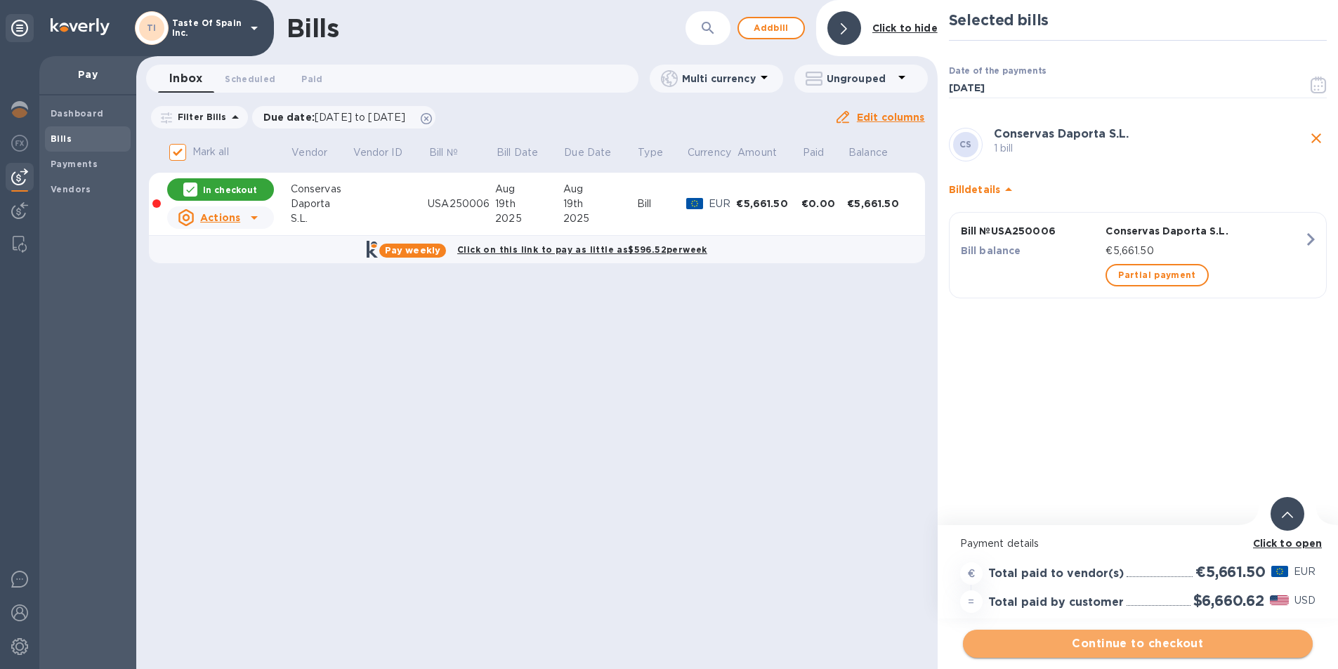
click at [1129, 649] on span "Continue to checkout" at bounding box center [1137, 644] width 327 height 17
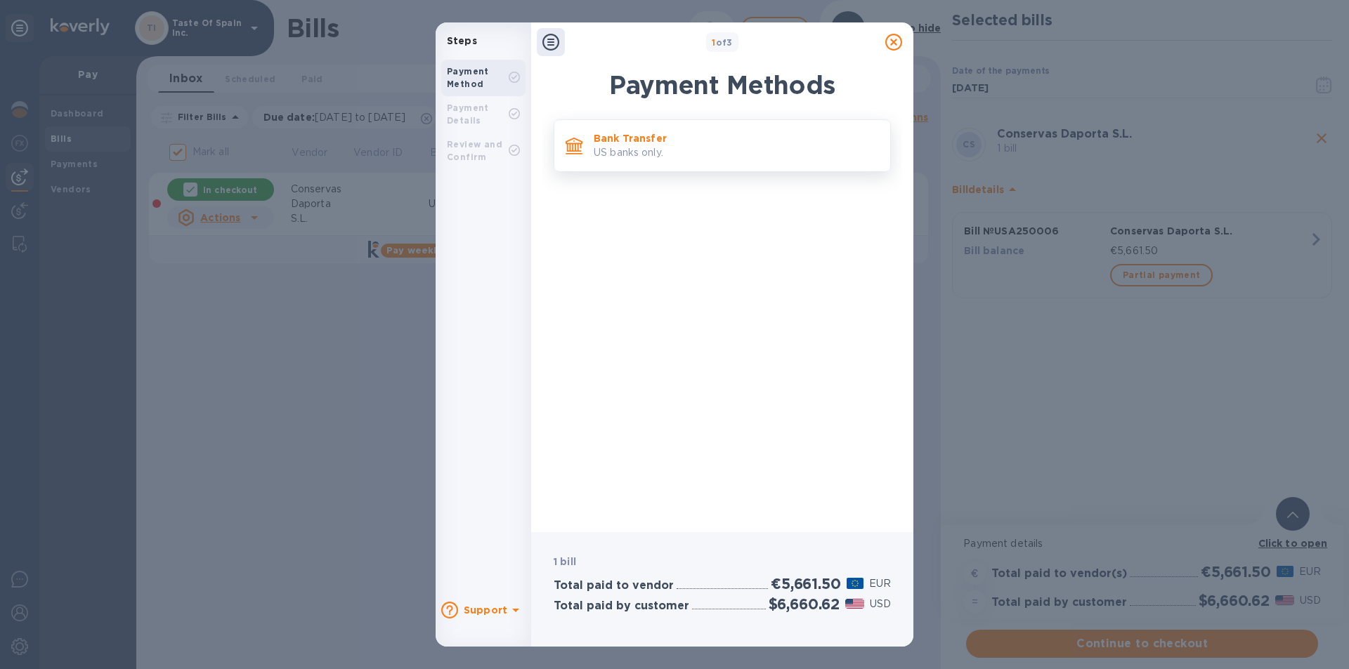
click at [755, 147] on p "US banks only." at bounding box center [736, 152] width 285 height 15
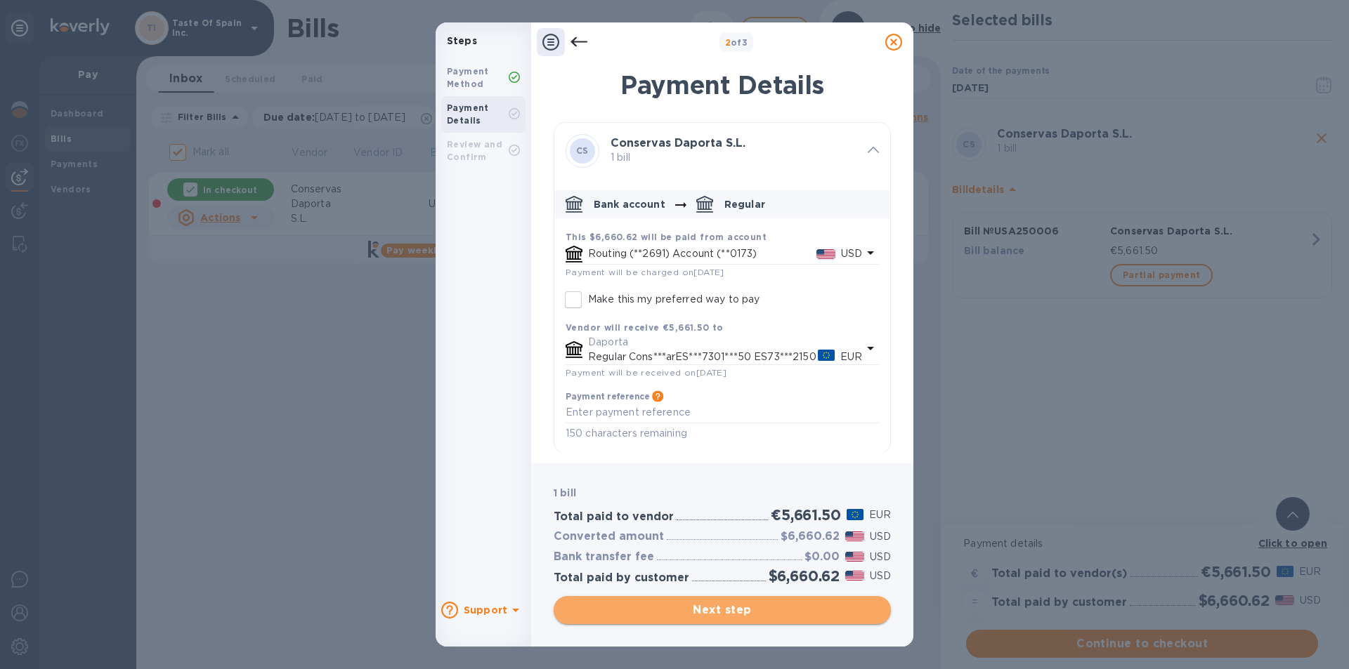
click at [773, 609] on span "Next step" at bounding box center [722, 610] width 315 height 17
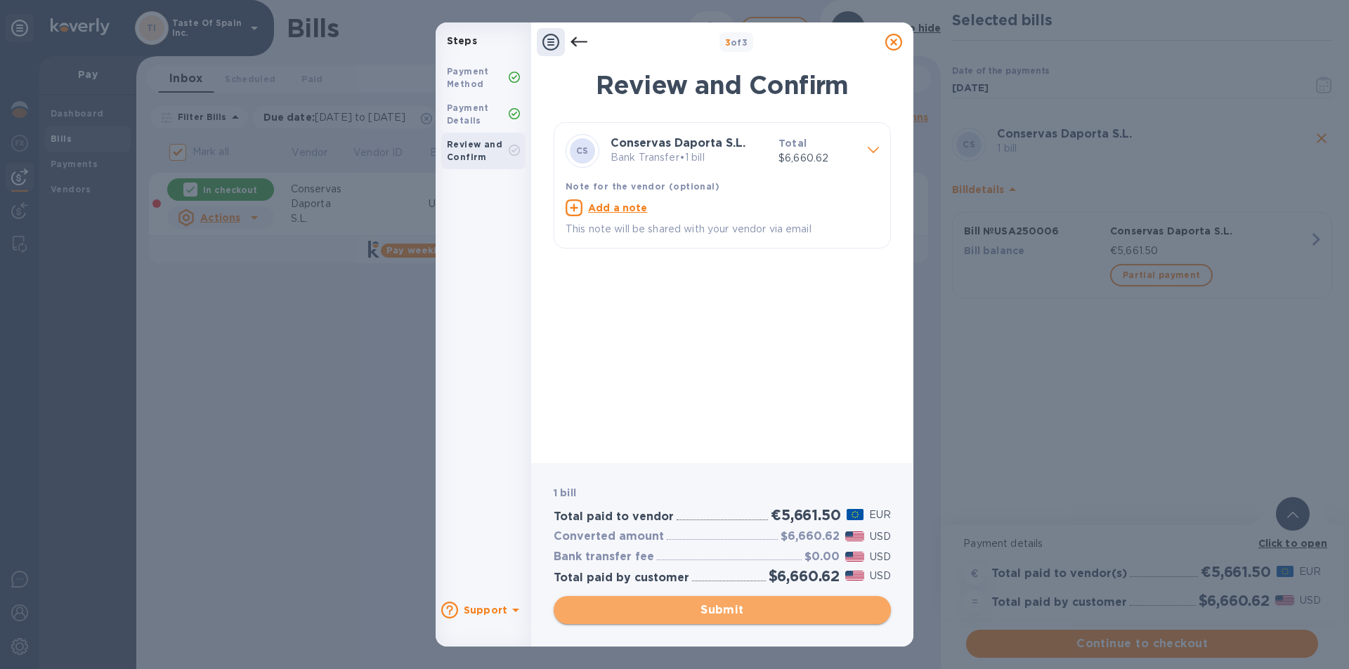
click at [773, 609] on span "Submit" at bounding box center [722, 610] width 315 height 17
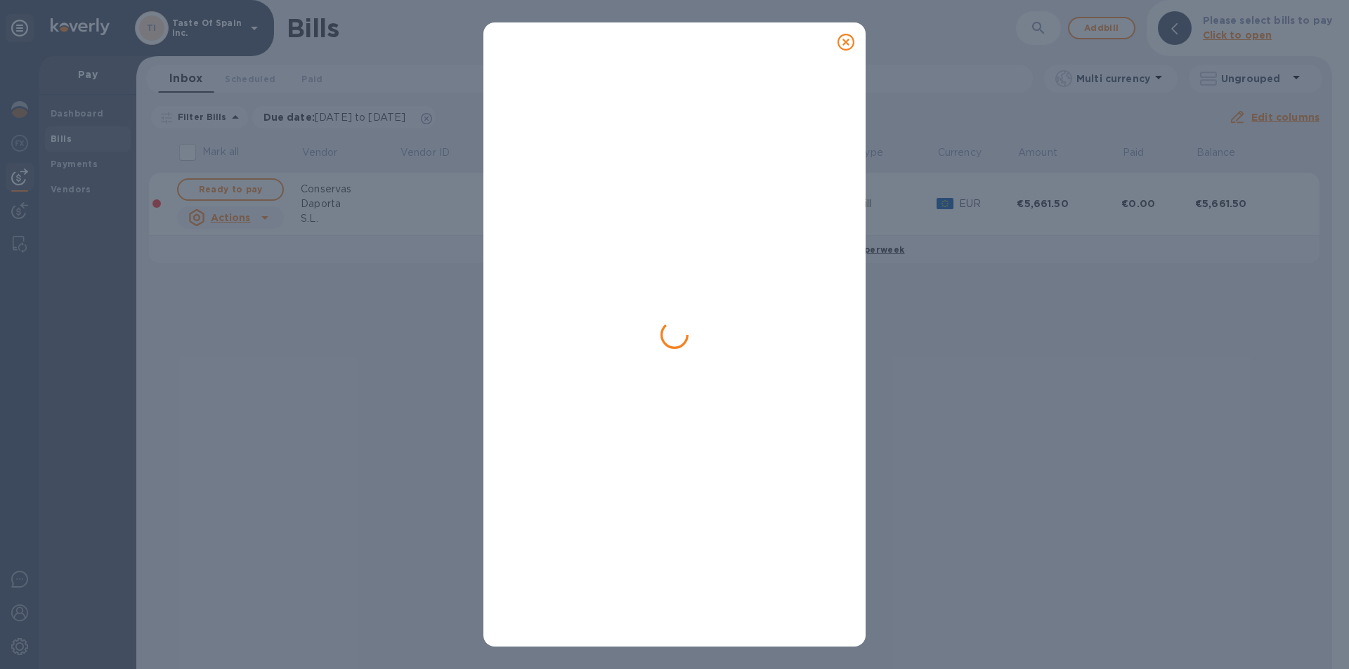
click at [844, 45] on icon at bounding box center [845, 42] width 17 height 17
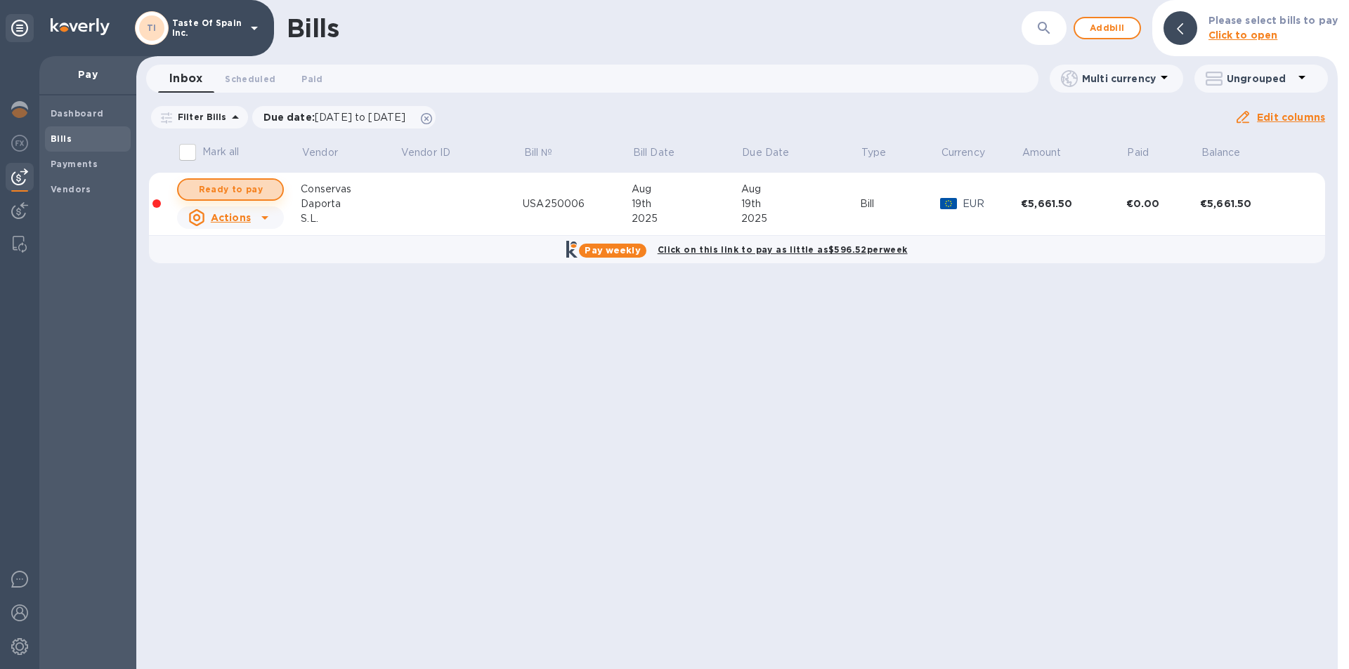
click at [268, 195] on span "Ready to pay" at bounding box center [230, 189] width 81 height 17
checkbox input "true"
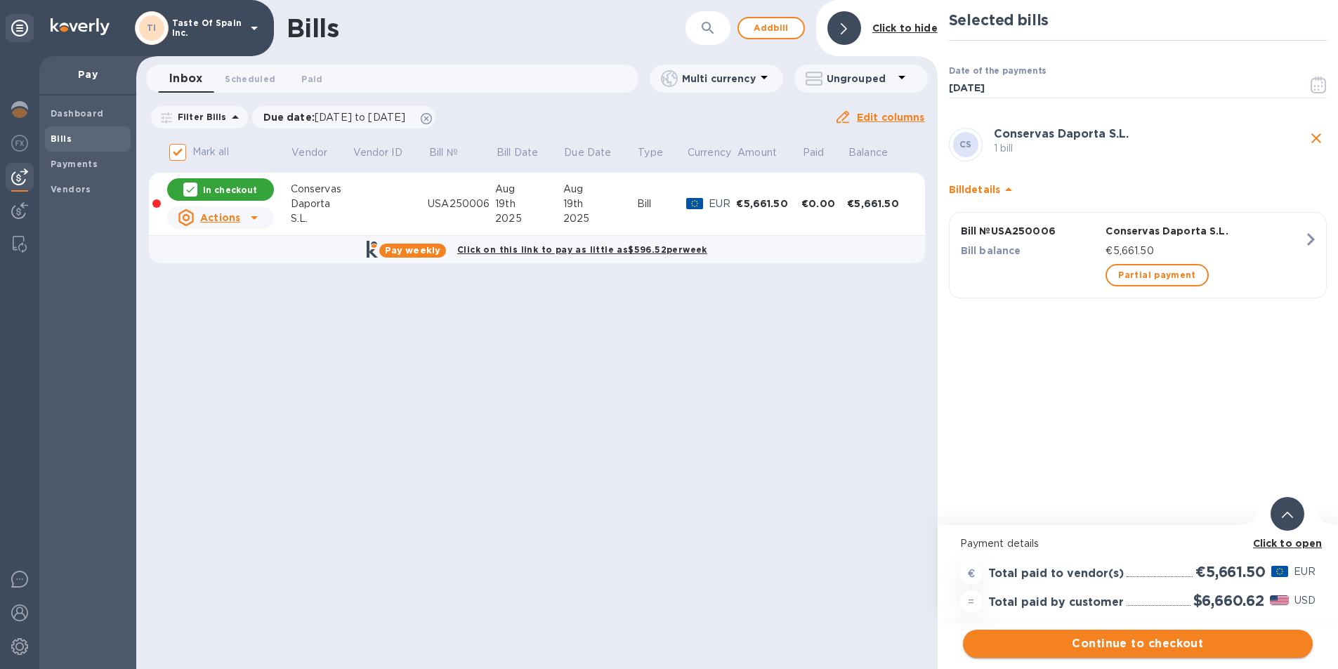
click at [1139, 648] on span "Continue to checkout" at bounding box center [1137, 644] width 327 height 17
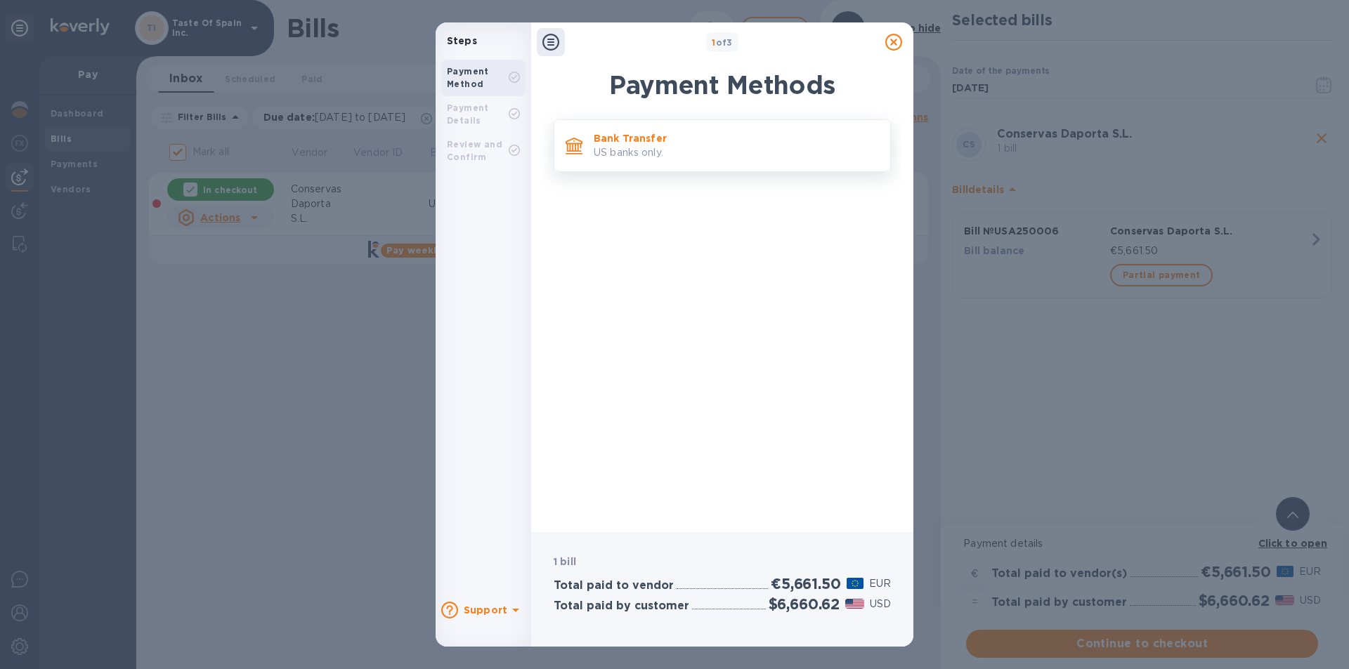
click at [691, 154] on p "US banks only." at bounding box center [736, 152] width 285 height 15
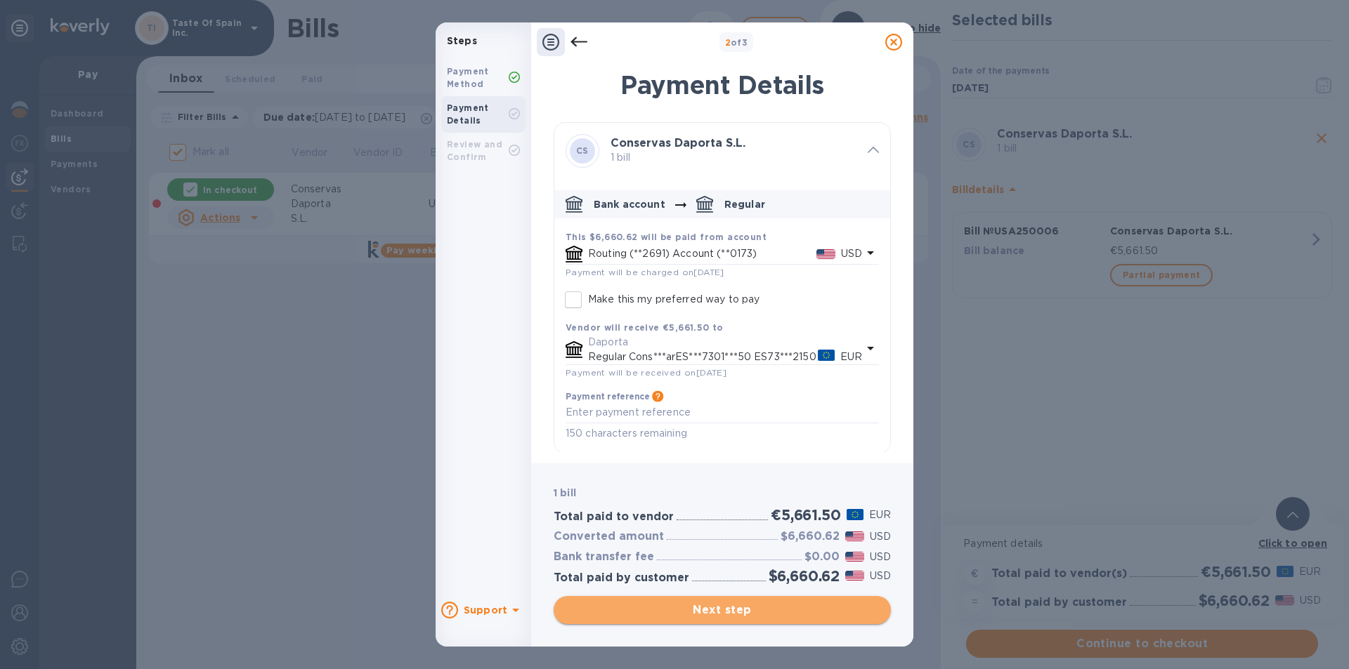
click at [737, 616] on span "Next step" at bounding box center [722, 610] width 315 height 17
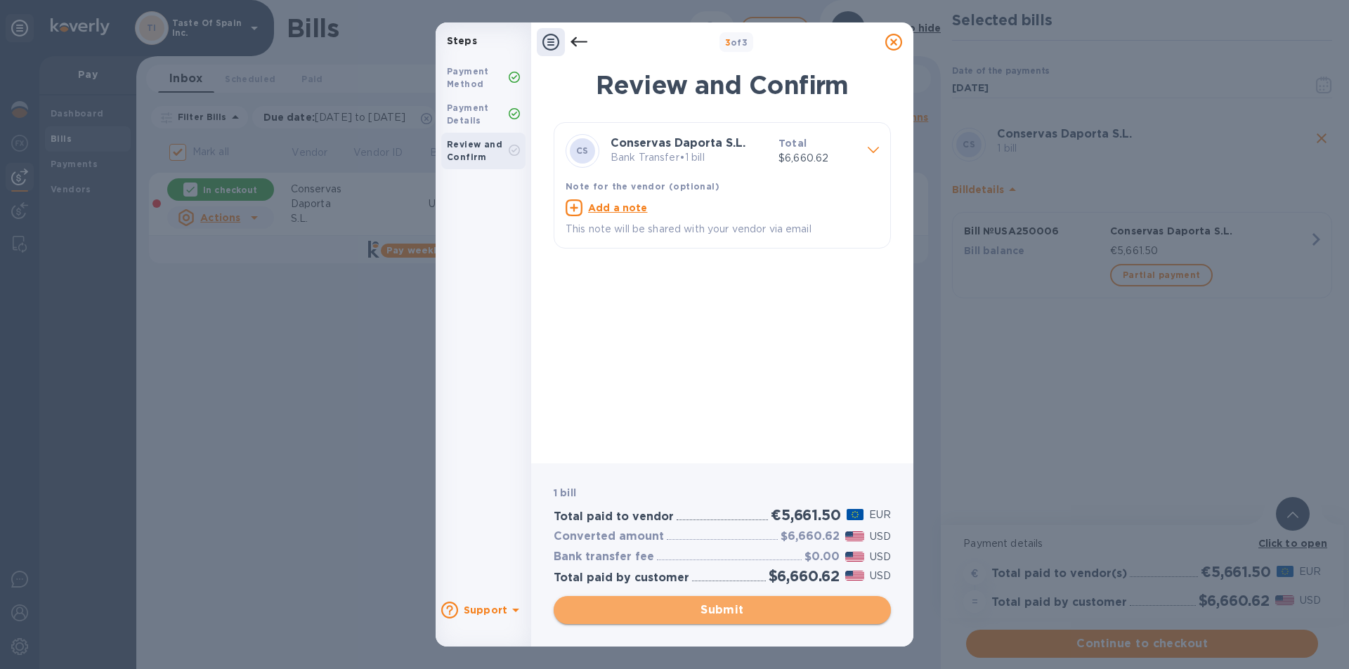
click at [735, 615] on span "Submit" at bounding box center [722, 610] width 315 height 17
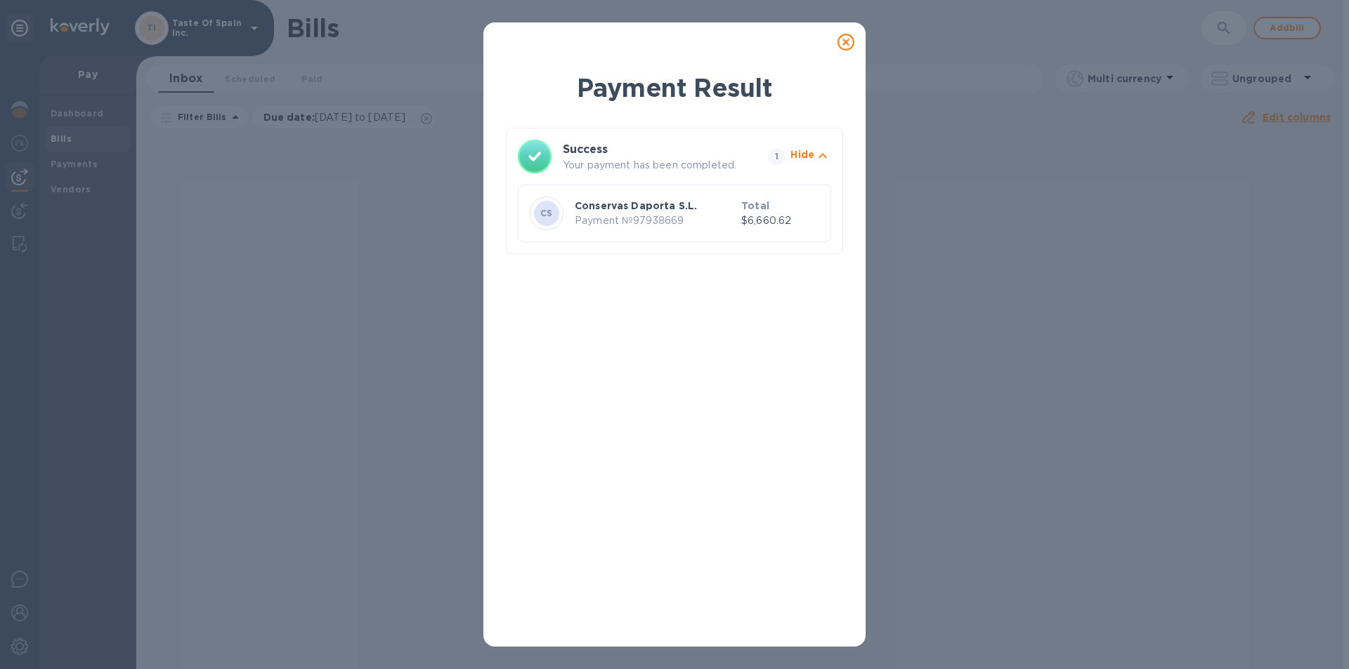
click at [845, 46] on icon at bounding box center [845, 42] width 17 height 17
